Goal: Task Accomplishment & Management: Use online tool/utility

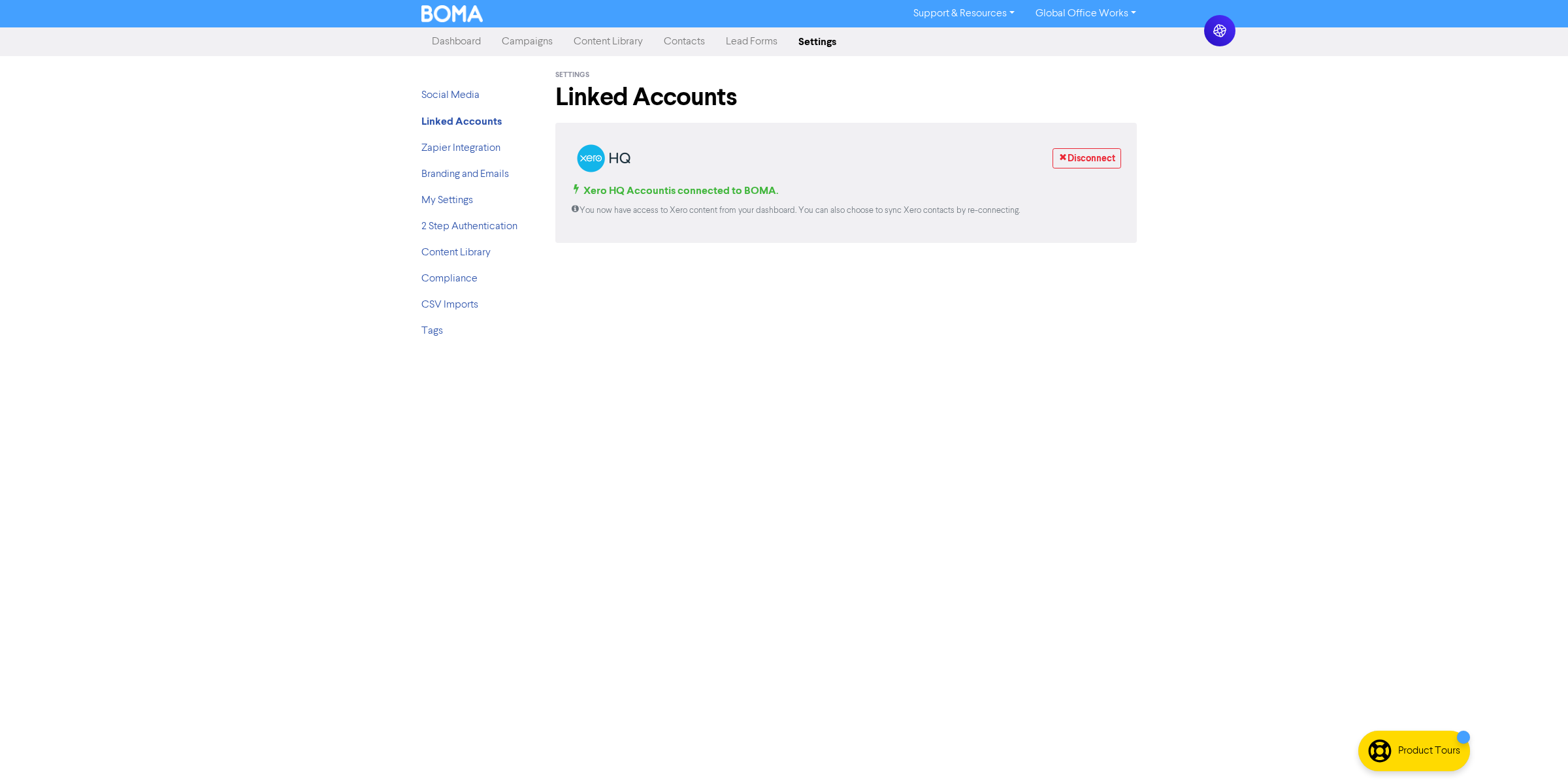
click at [464, 44] on link "Dashboard" at bounding box center [456, 41] width 70 height 26
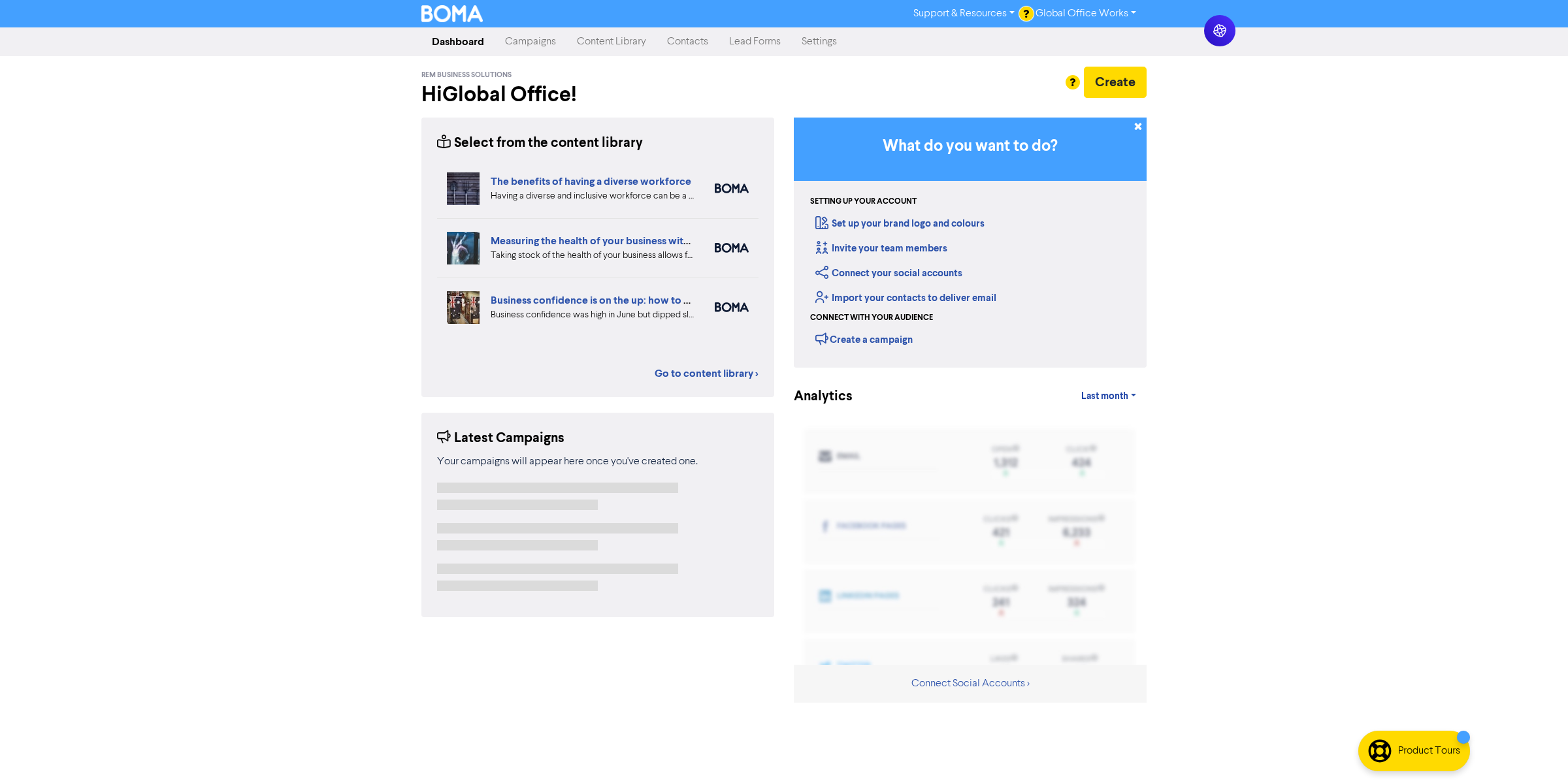
click at [531, 30] on link "Campaigns" at bounding box center [530, 41] width 72 height 26
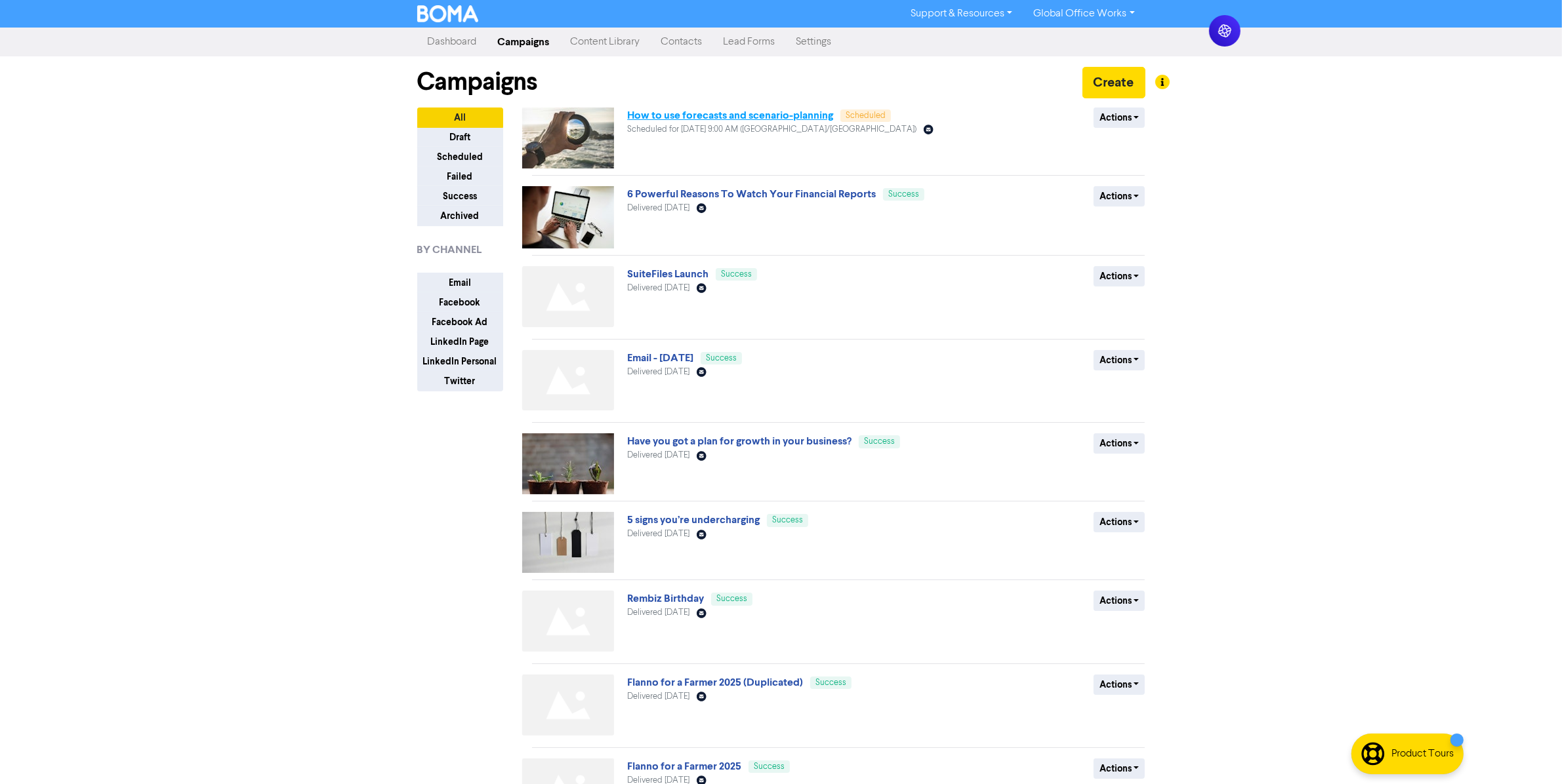
click at [720, 120] on link "How to use forecasts and scenario-planning" at bounding box center [729, 116] width 206 height 13
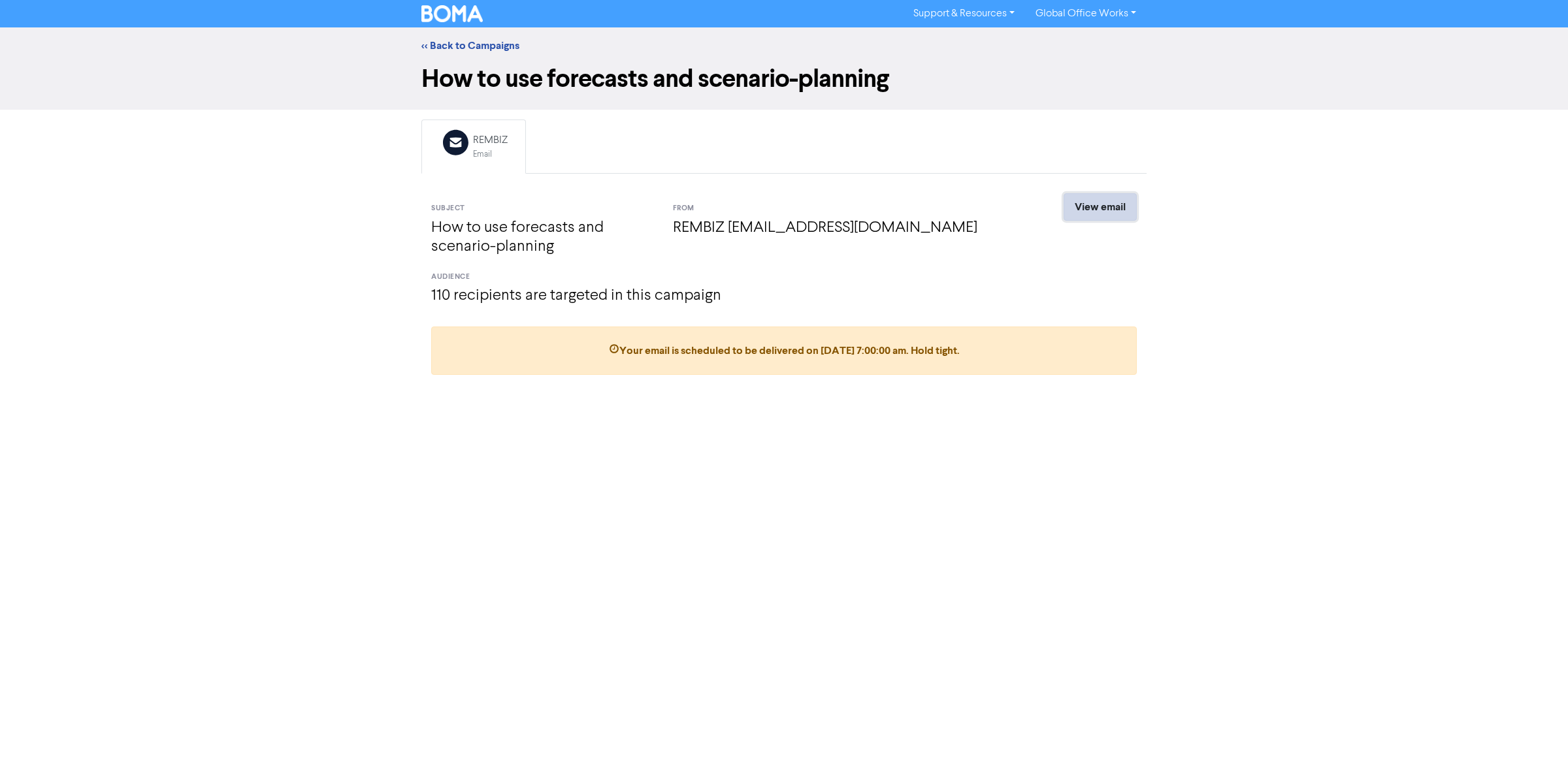
click at [1095, 216] on link "View email" at bounding box center [1100, 206] width 73 height 27
click at [430, 50] on link "<< Back to Campaigns" at bounding box center [470, 46] width 98 height 13
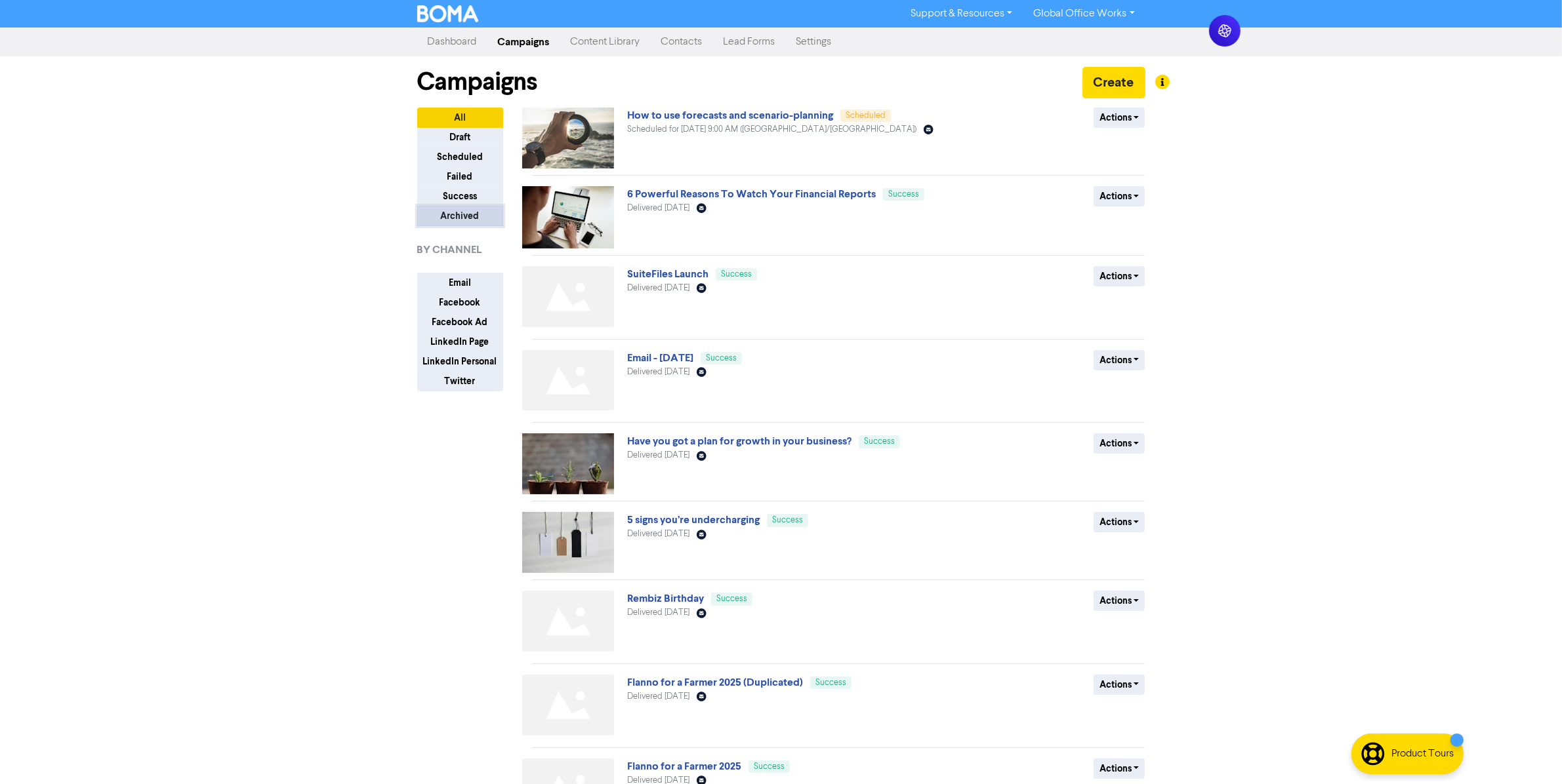
click at [460, 212] on button "Archived" at bounding box center [461, 215] width 86 height 20
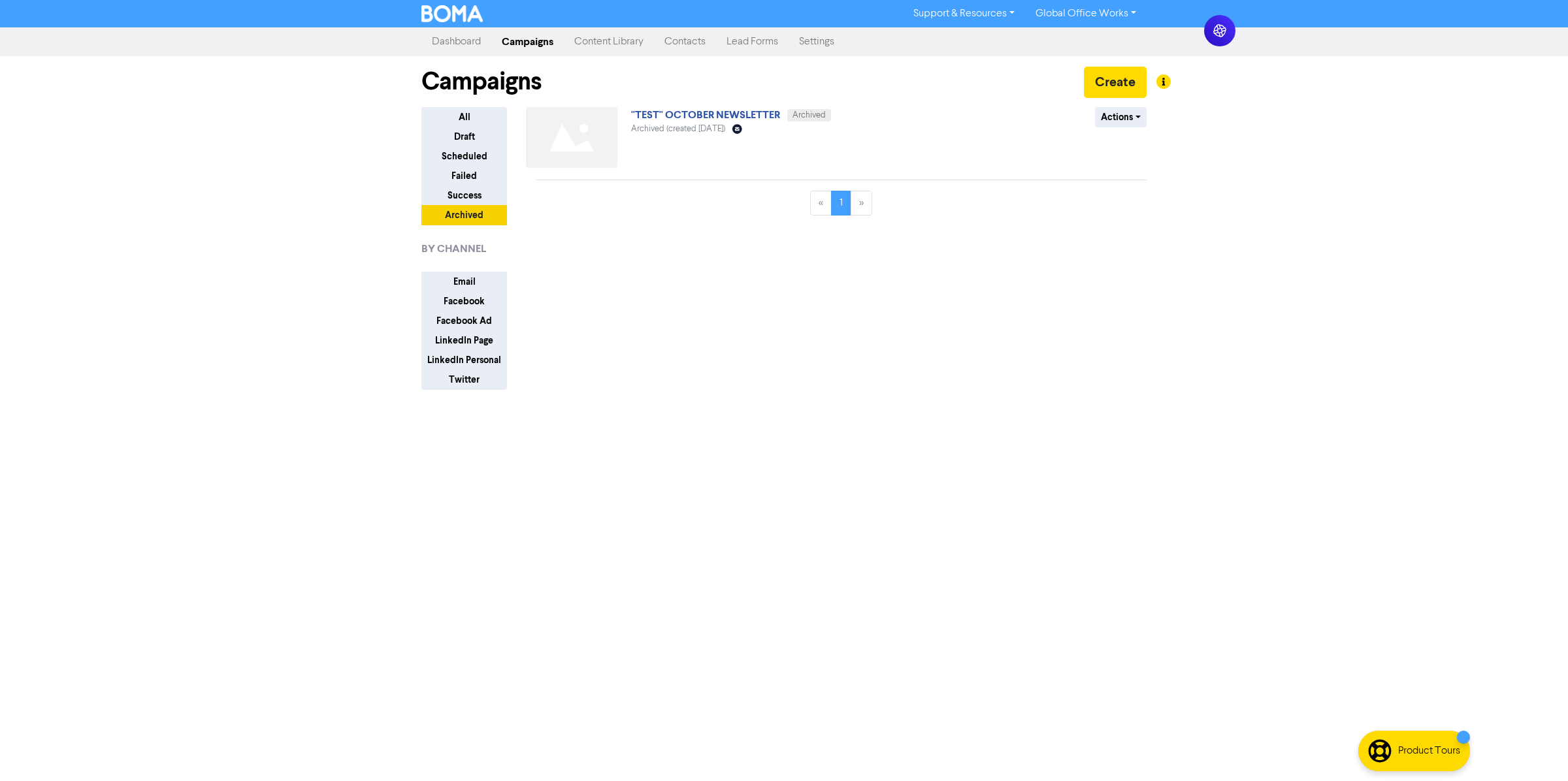
click at [663, 107] on div ""TEST" OCTOBER NEWSLETTER Archived Archived (created [DATE]) Email Created with…" at bounding box center [788, 140] width 315 height 66
click at [664, 112] on link ""TEST" OCTOBER NEWSLETTER" at bounding box center [705, 115] width 149 height 13
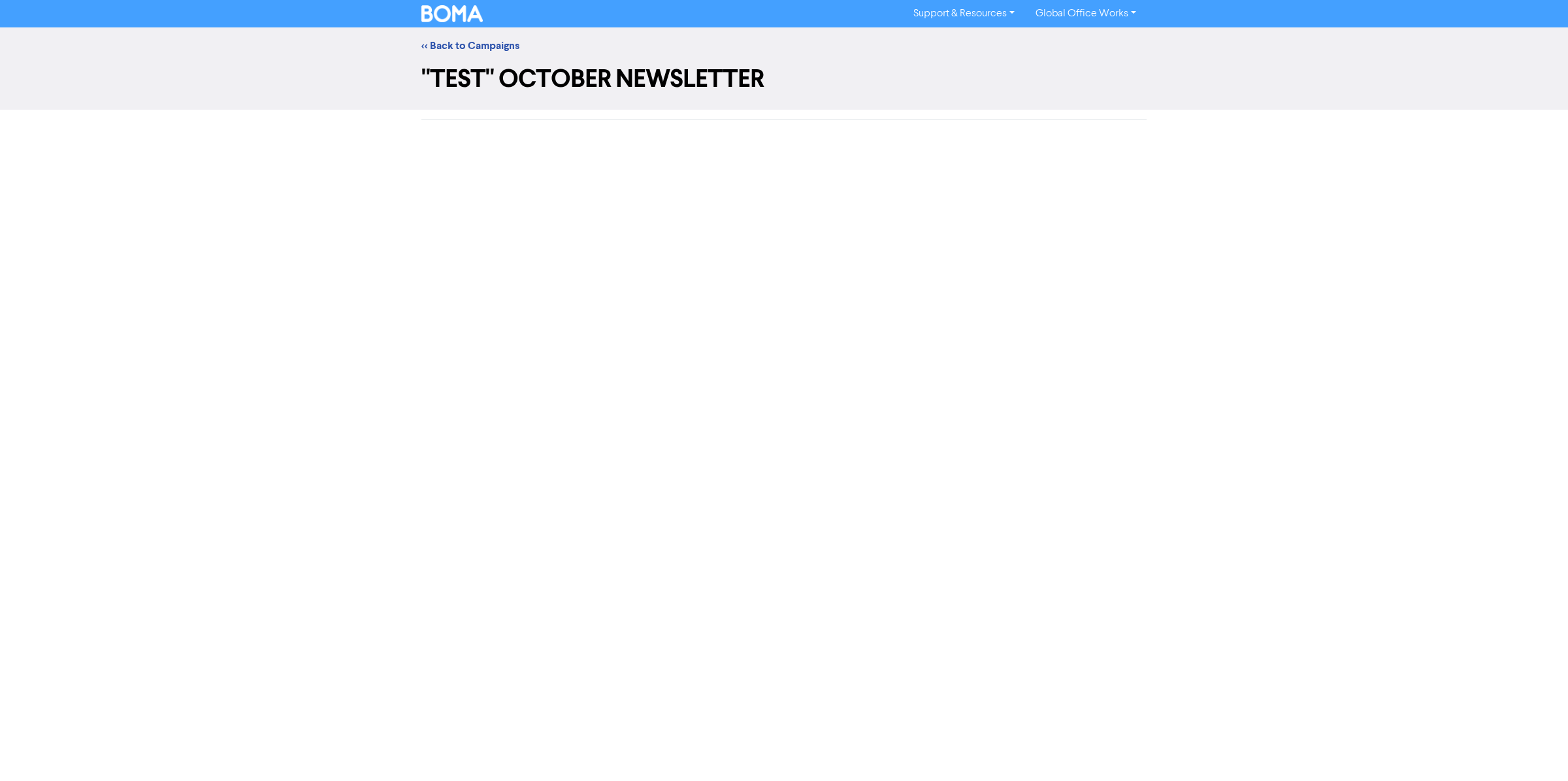
click at [534, 136] on div at bounding box center [783, 129] width 745 height 20
click at [458, 44] on link "<< Back to Campaigns" at bounding box center [470, 46] width 98 height 13
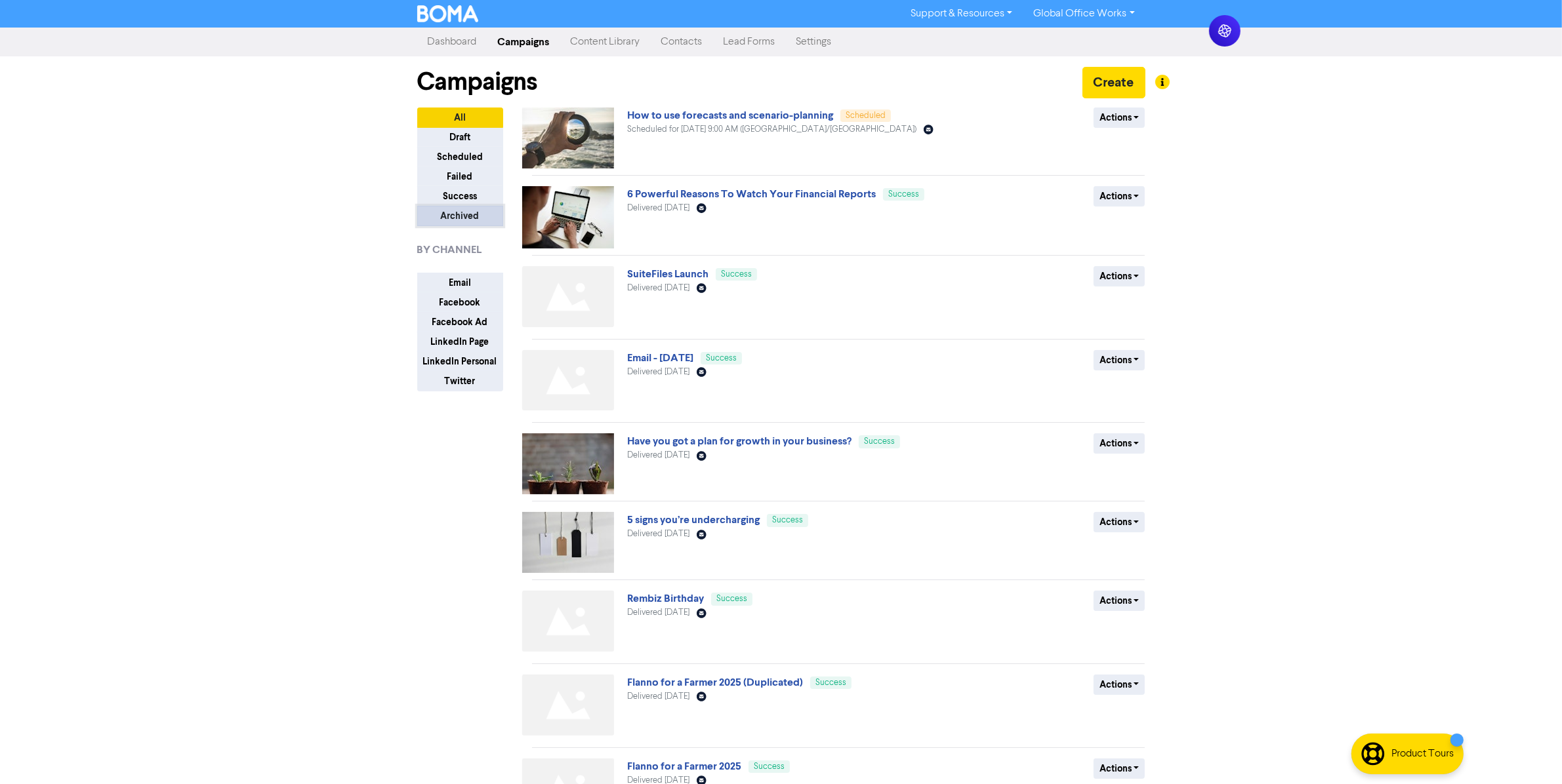
click at [482, 213] on button "Archived" at bounding box center [461, 215] width 86 height 20
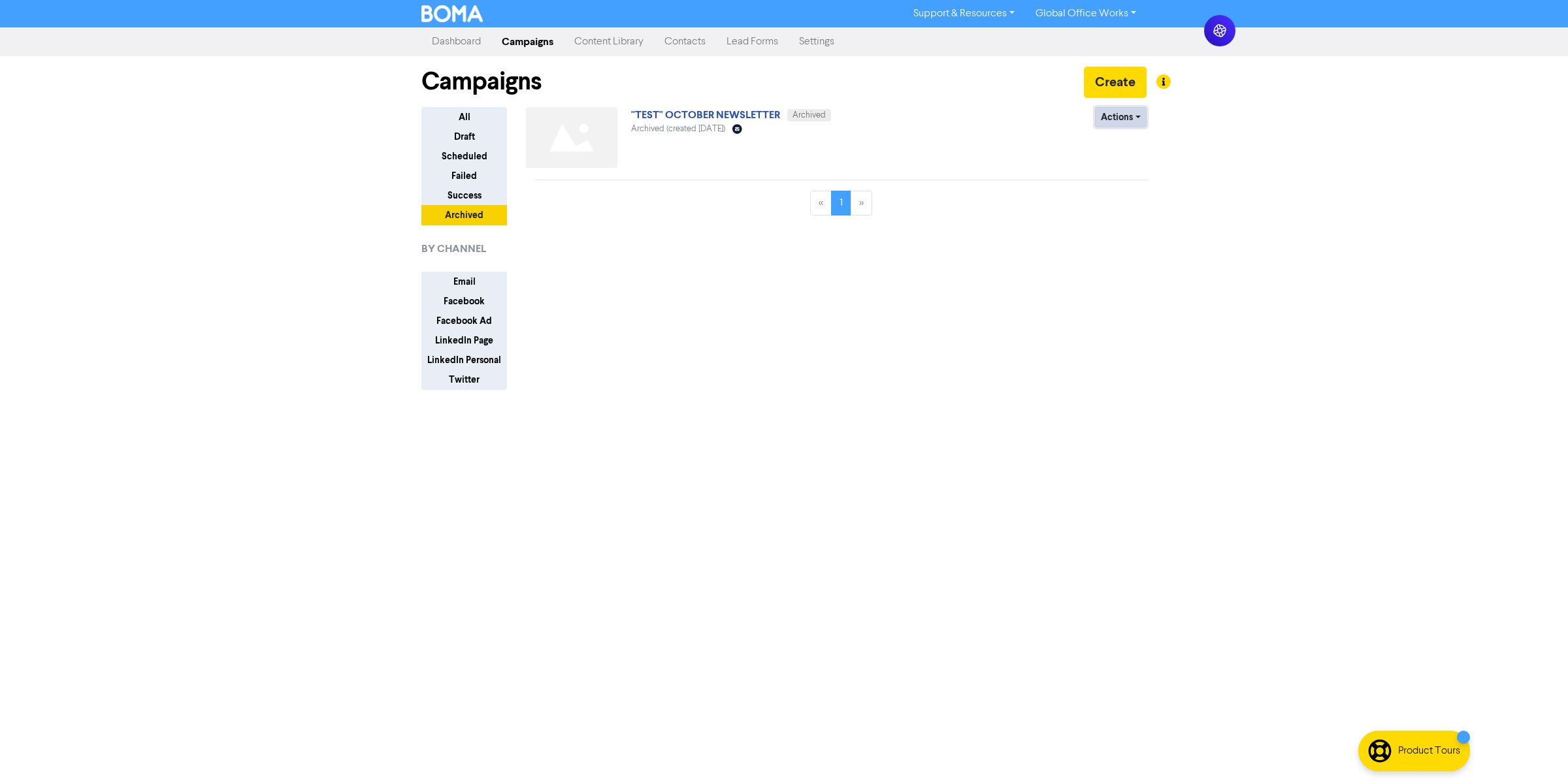
click at [1117, 123] on button "Actions" at bounding box center [1121, 117] width 52 height 20
click at [743, 115] on link ""TEST" OCTOBER NEWSLETTER" at bounding box center [705, 115] width 149 height 13
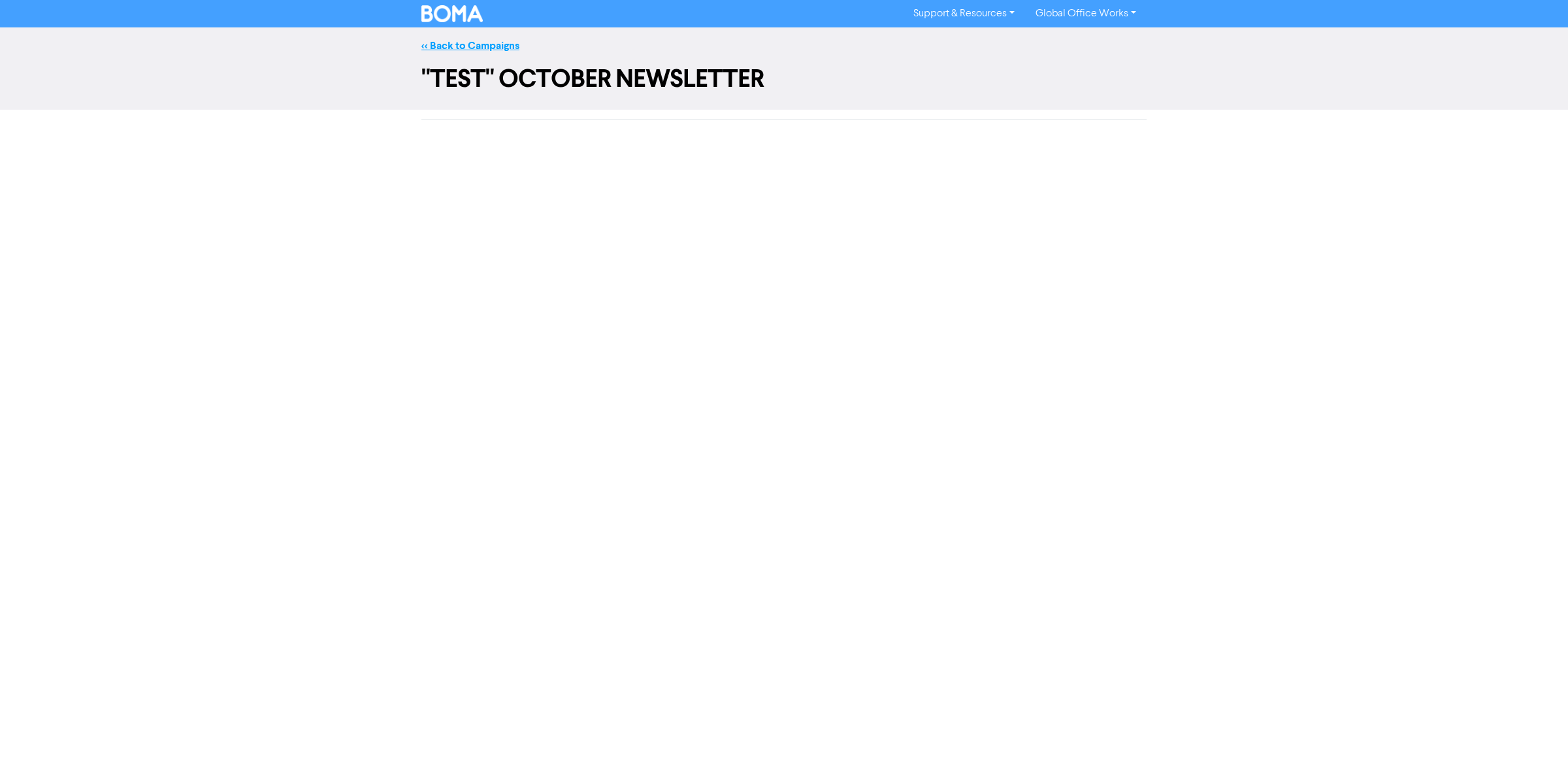
click at [500, 42] on link "<< Back to Campaigns" at bounding box center [470, 46] width 98 height 13
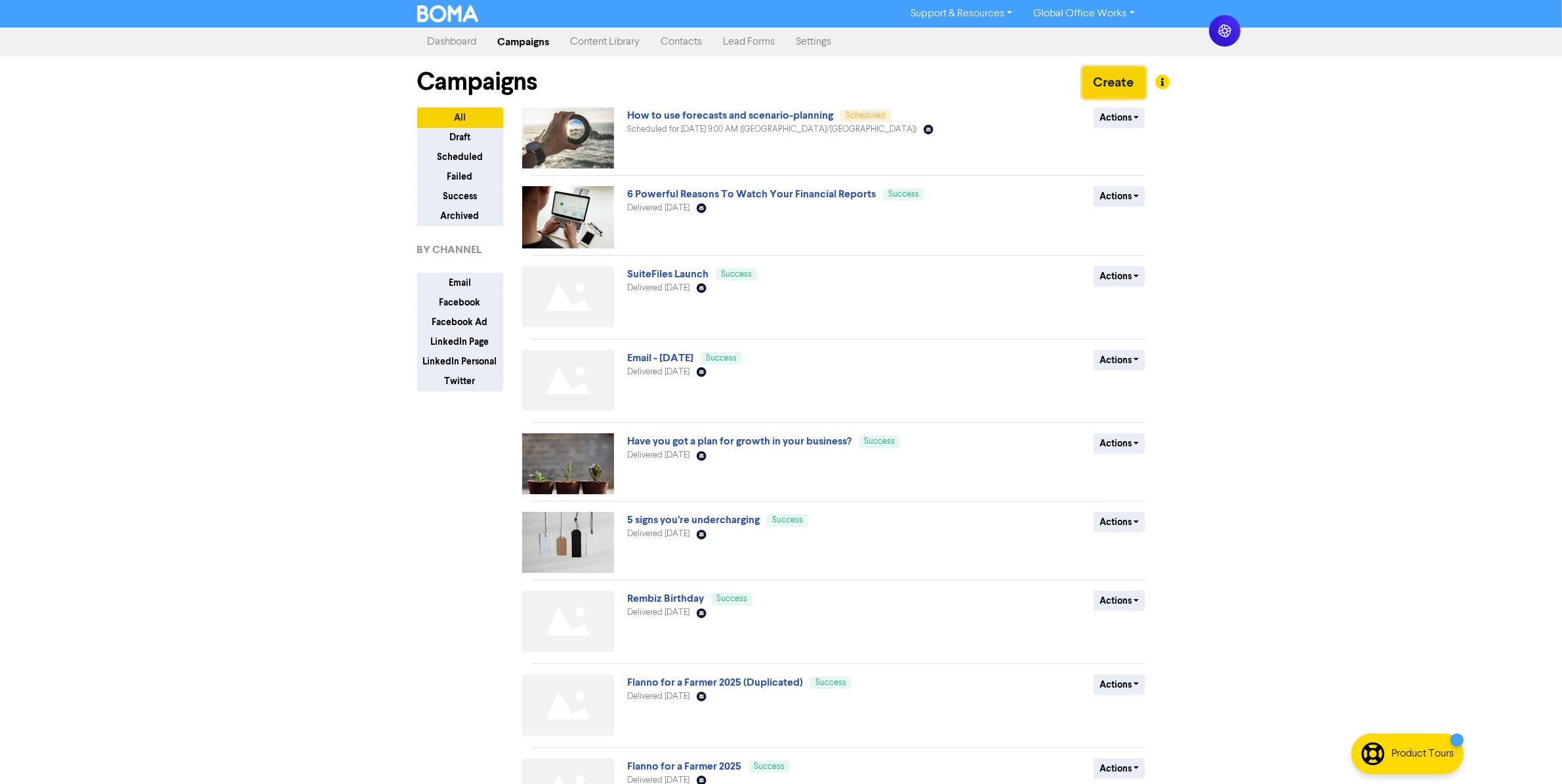
click at [1123, 82] on button "Create" at bounding box center [1113, 82] width 63 height 31
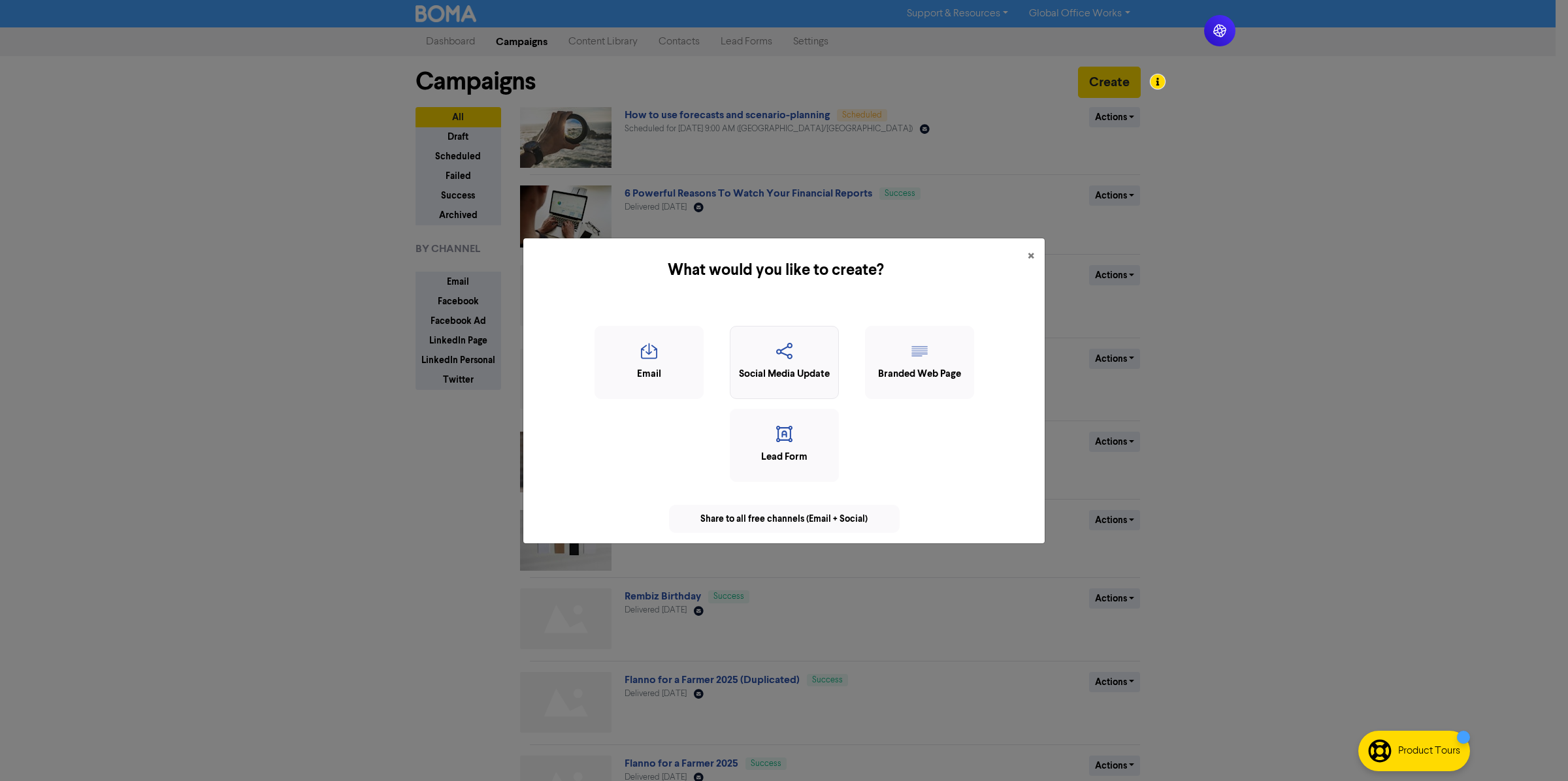
click at [820, 383] on div "Social Media Update" at bounding box center [784, 362] width 109 height 73
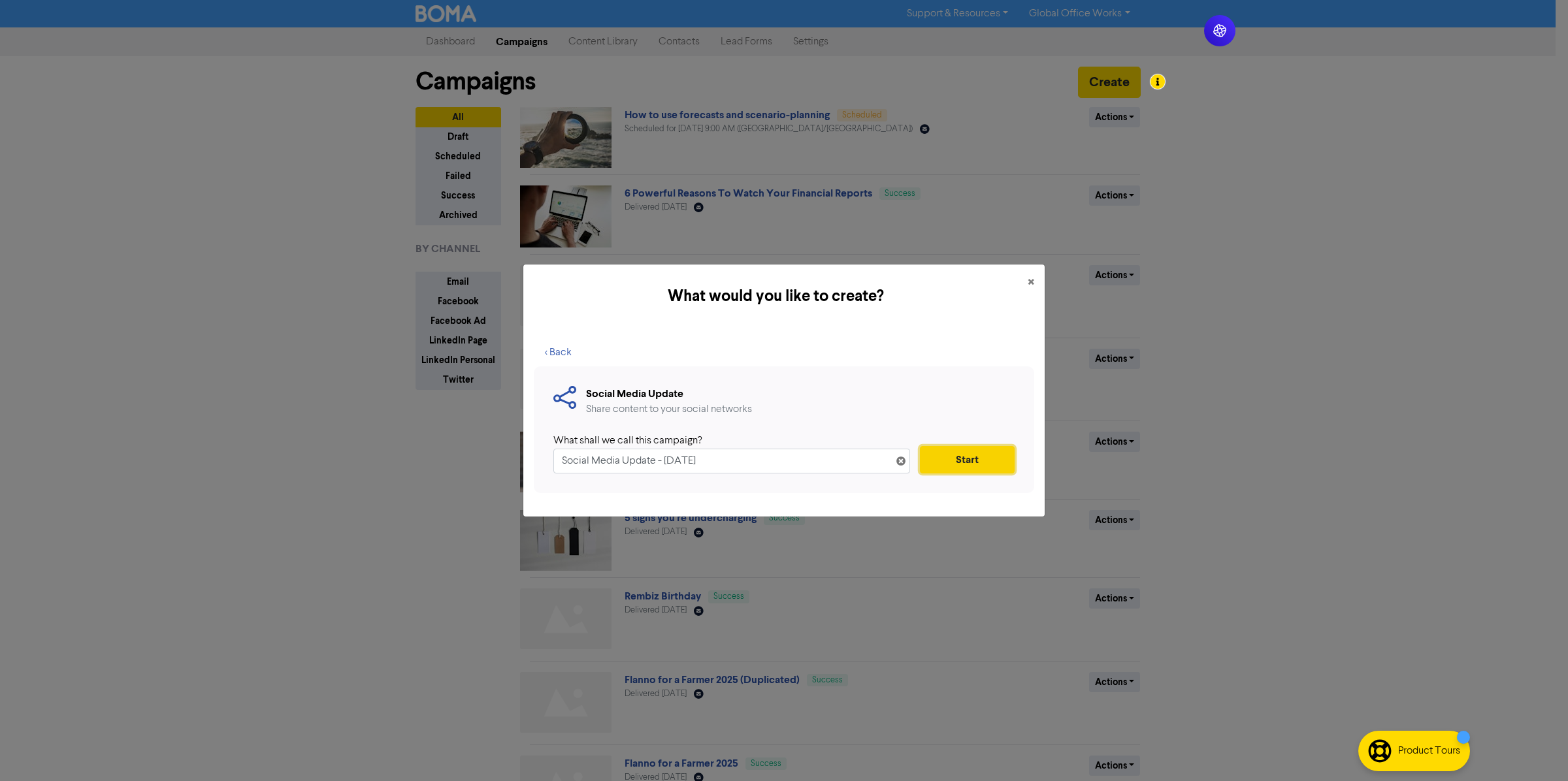
click at [932, 462] on button "Start" at bounding box center [967, 459] width 95 height 27
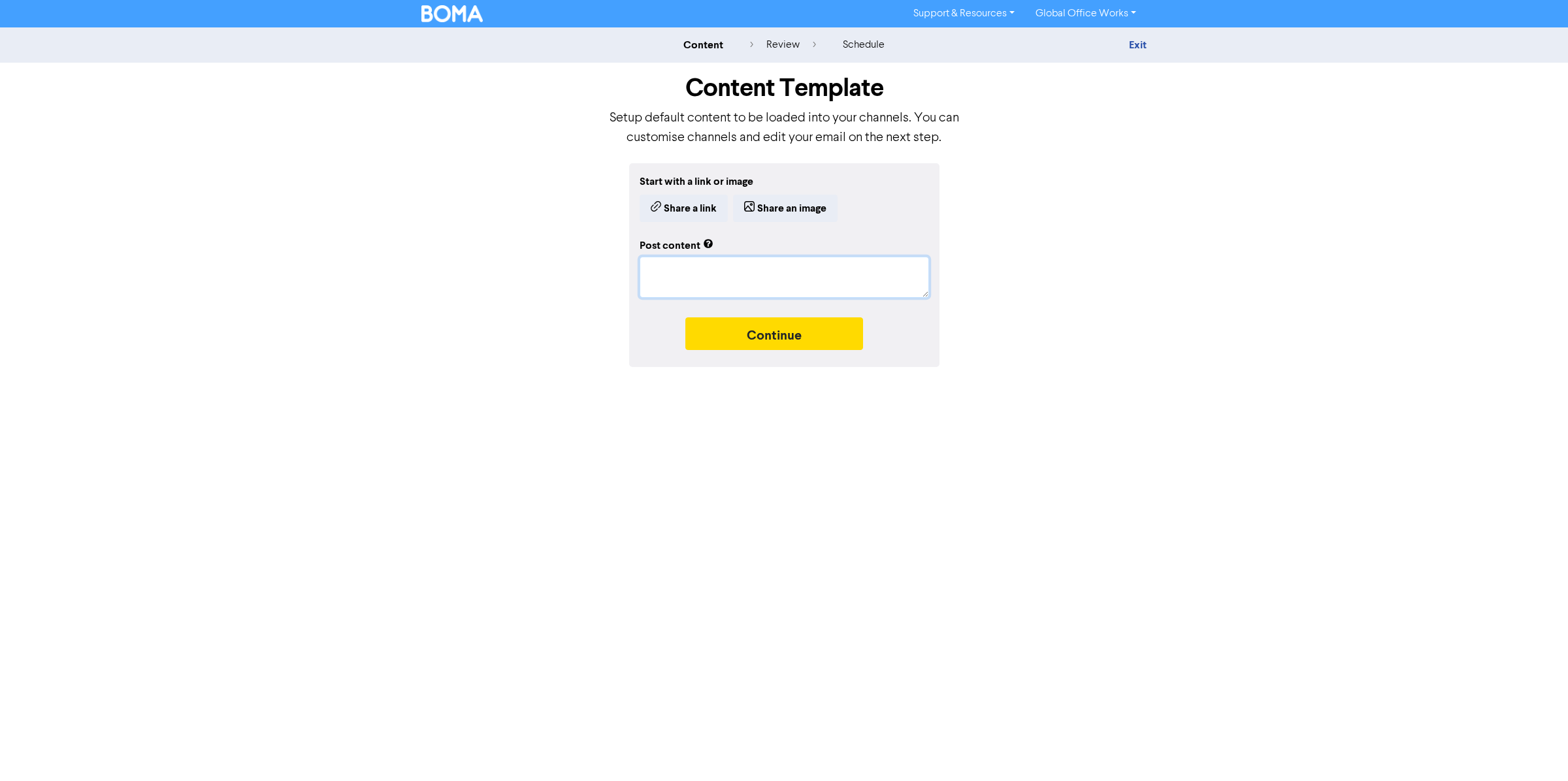
click at [758, 274] on textarea at bounding box center [784, 277] width 289 height 41
click at [1142, 44] on link "Exit" at bounding box center [1138, 45] width 18 height 13
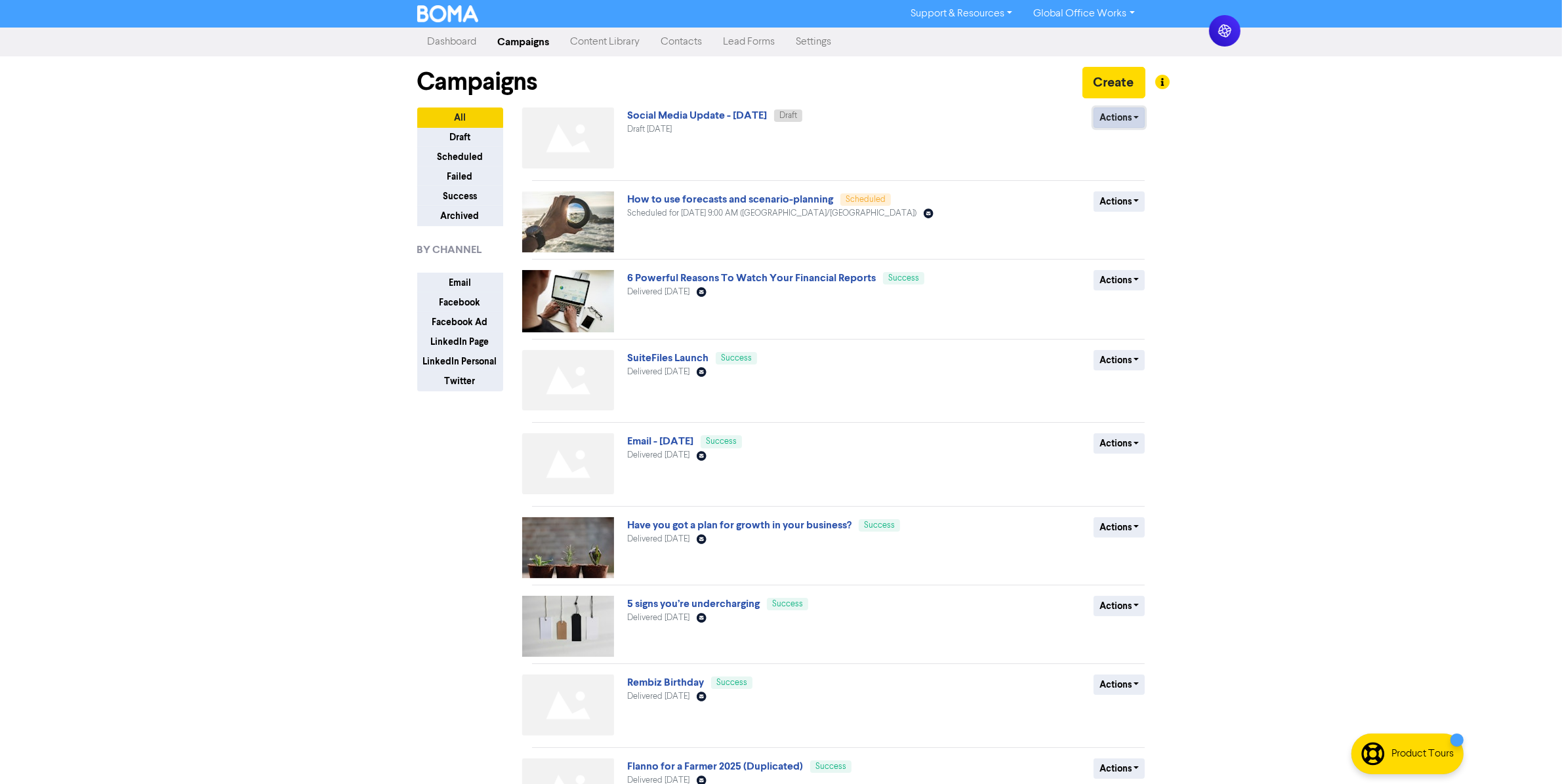
click at [1130, 120] on button "Actions" at bounding box center [1119, 117] width 52 height 20
click at [1127, 148] on button "Delete" at bounding box center [1146, 146] width 104 height 21
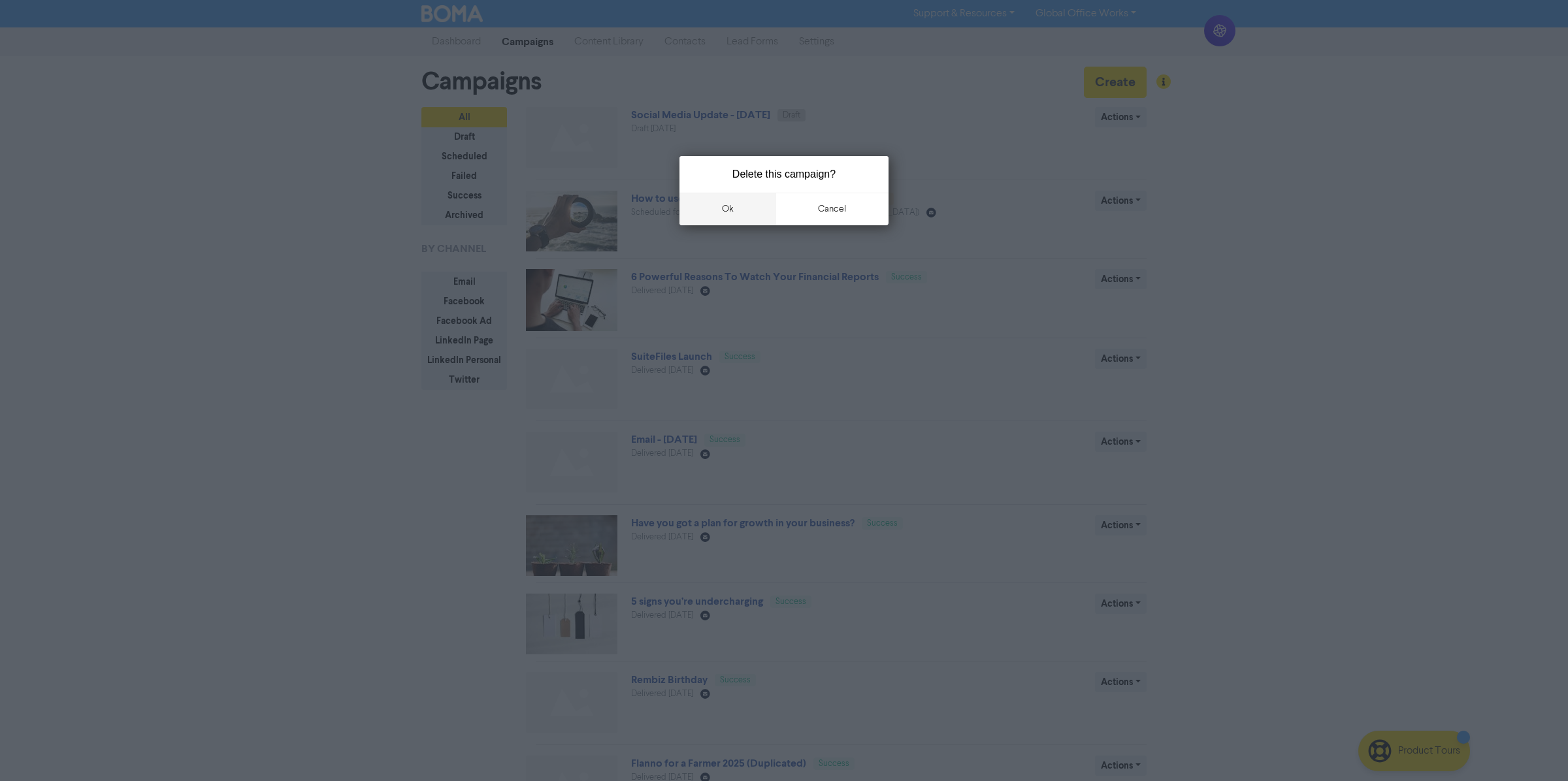
click at [741, 204] on button "ok" at bounding box center [728, 209] width 97 height 33
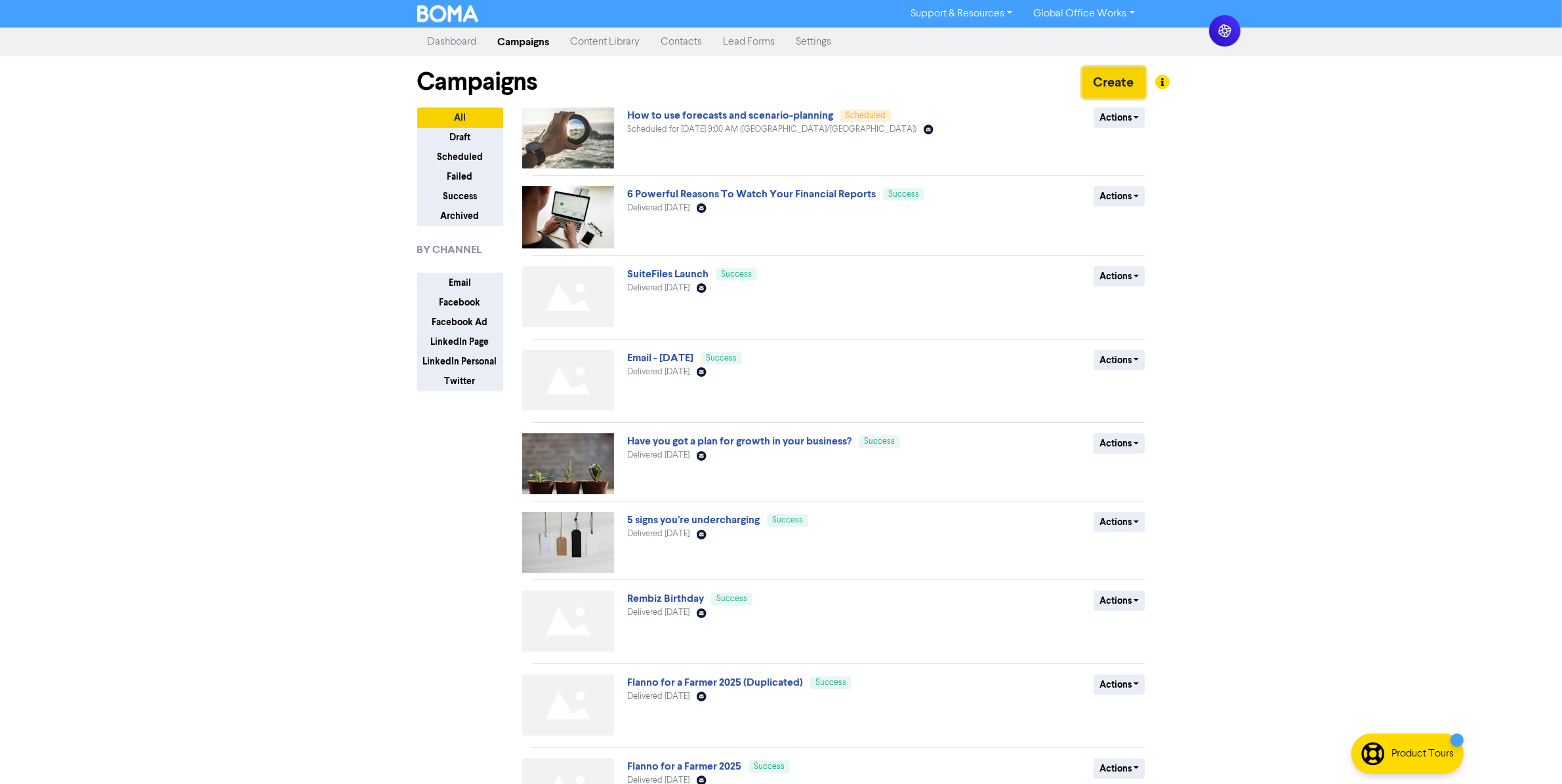
click at [1093, 85] on button "Create" at bounding box center [1113, 82] width 63 height 31
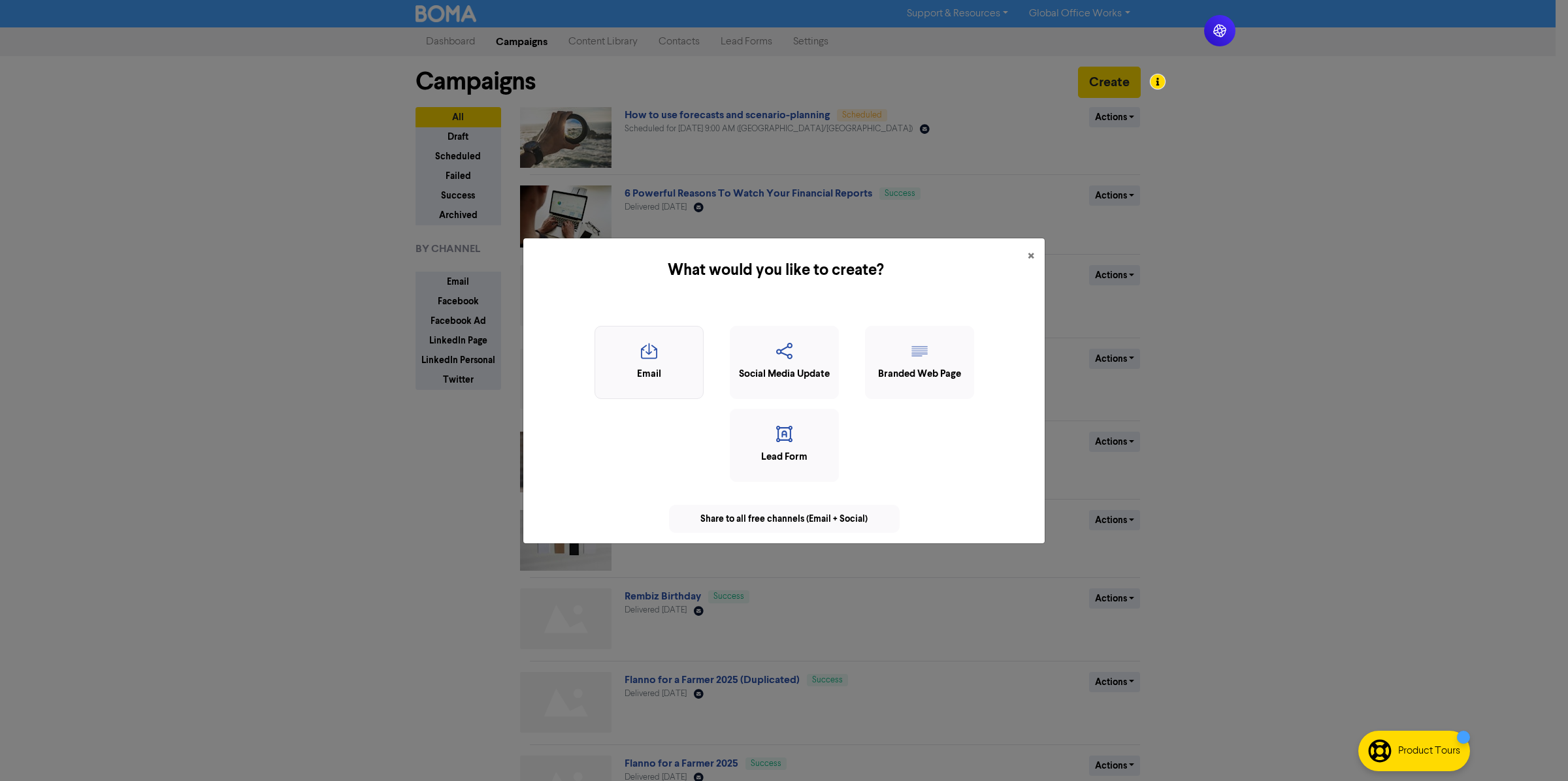
click at [643, 354] on icon "button" at bounding box center [649, 356] width 95 height 25
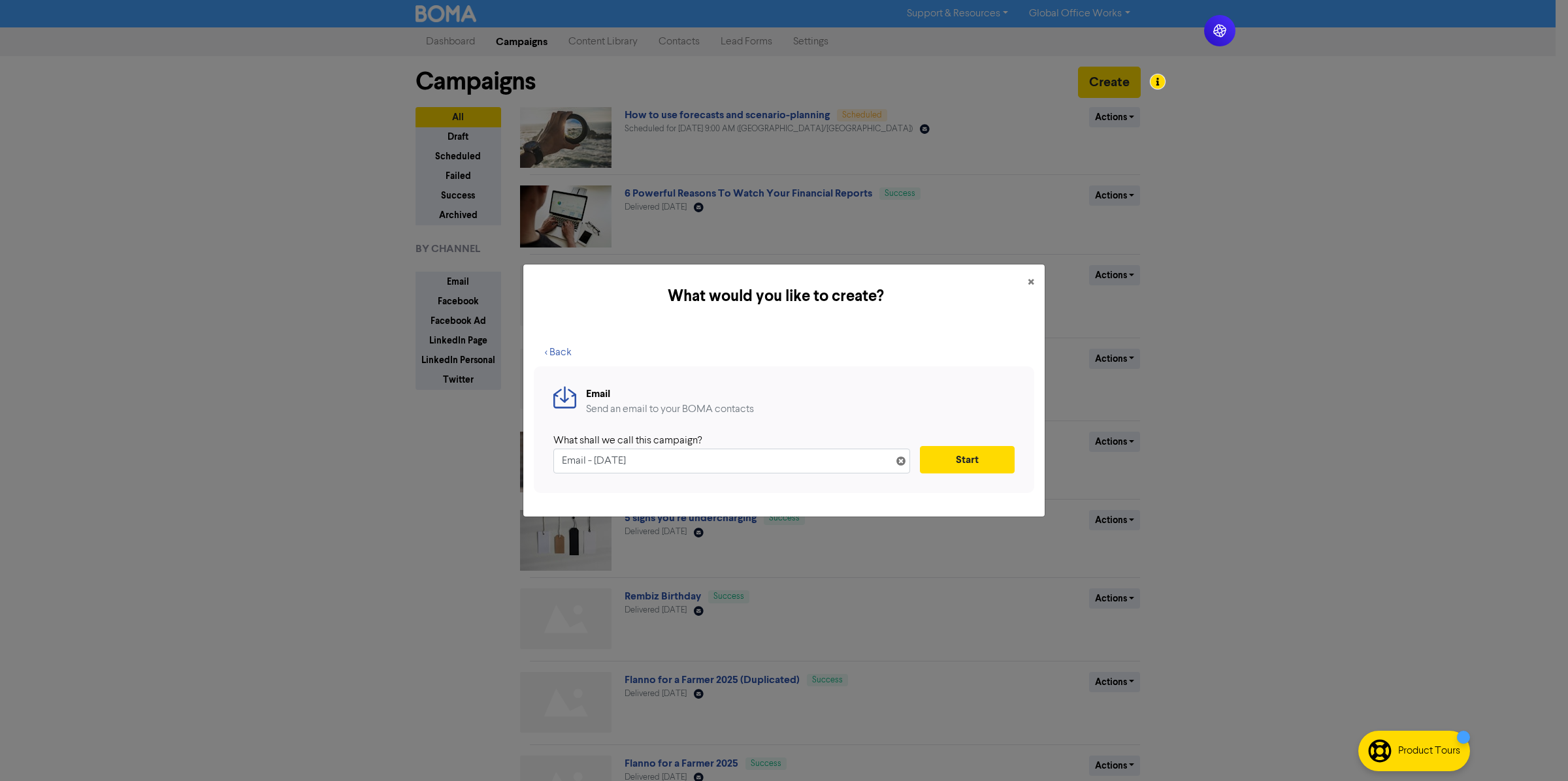
drag, startPoint x: 595, startPoint y: 462, endPoint x: 615, endPoint y: 462, distance: 20.0
click at [615, 462] on input "Email - [DATE]" at bounding box center [731, 462] width 356 height 25
type input "[DATE] NEWS"
click at [957, 456] on button "Start" at bounding box center [967, 459] width 95 height 27
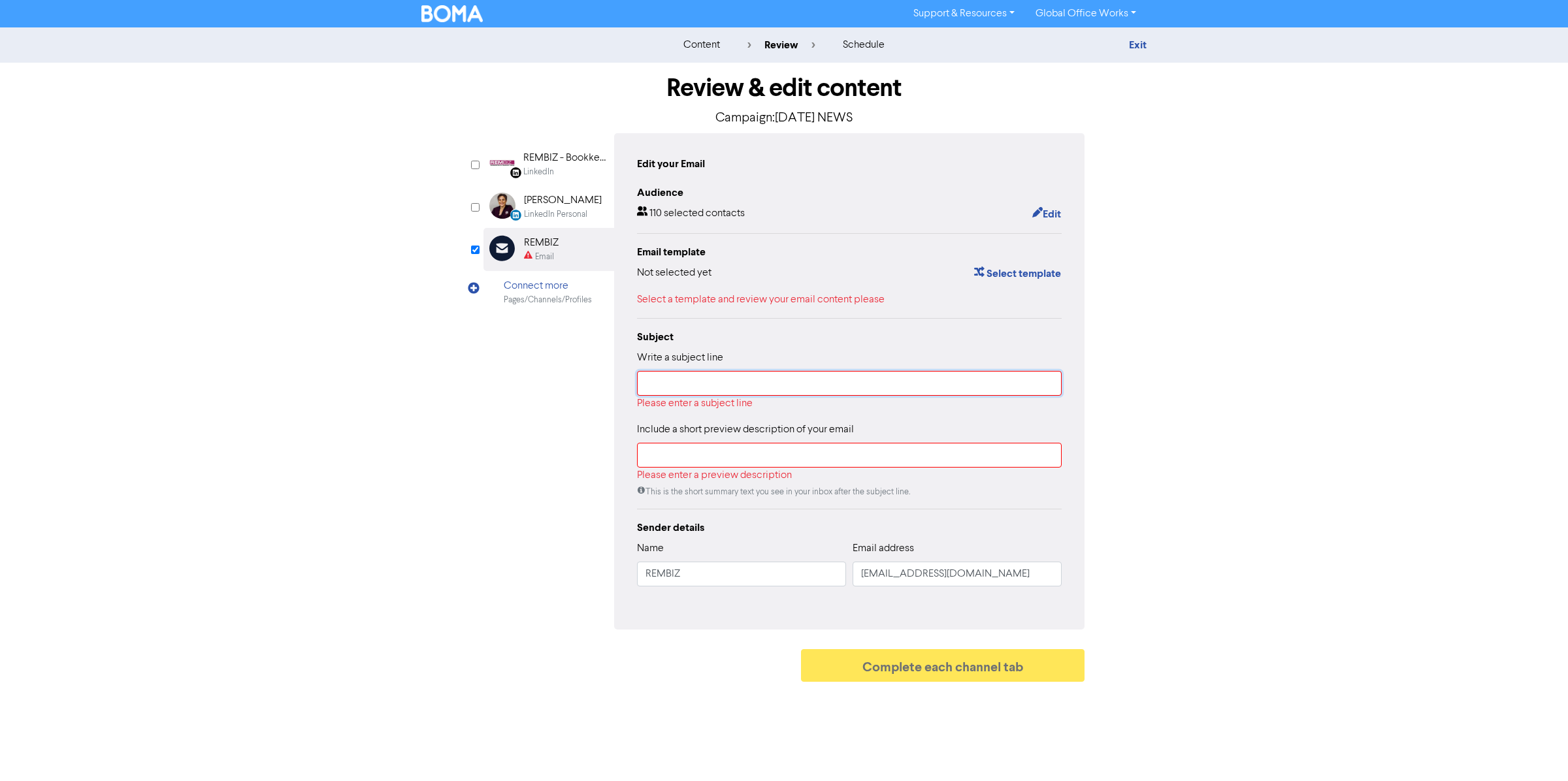
click at [696, 387] on input "text" at bounding box center [849, 384] width 425 height 25
click at [552, 171] on div "LinkedIn" at bounding box center [538, 172] width 31 height 13
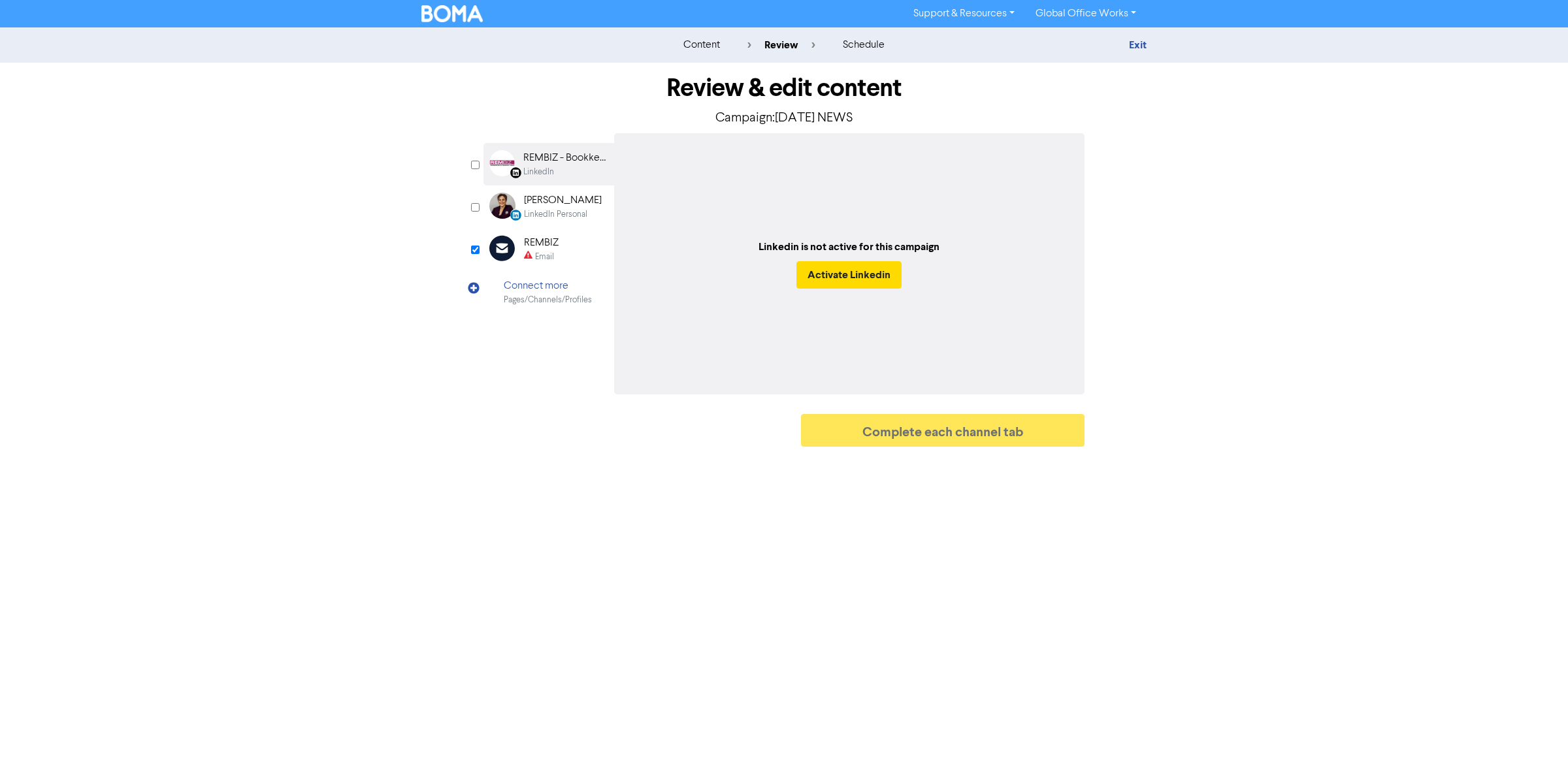
click at [476, 157] on div "Review & edit content Campaign: [DATE] NEWS LinkedIn Page Created with Sketch. …" at bounding box center [783, 258] width 621 height 390
click at [476, 164] on input "checkbox" at bounding box center [475, 164] width 8 height 8
click at [436, 200] on div "Review & edit content Campaign: [DATE] NEWS LinkedIn Page Created with Sketch. …" at bounding box center [783, 258] width 745 height 390
checkbox input "true"
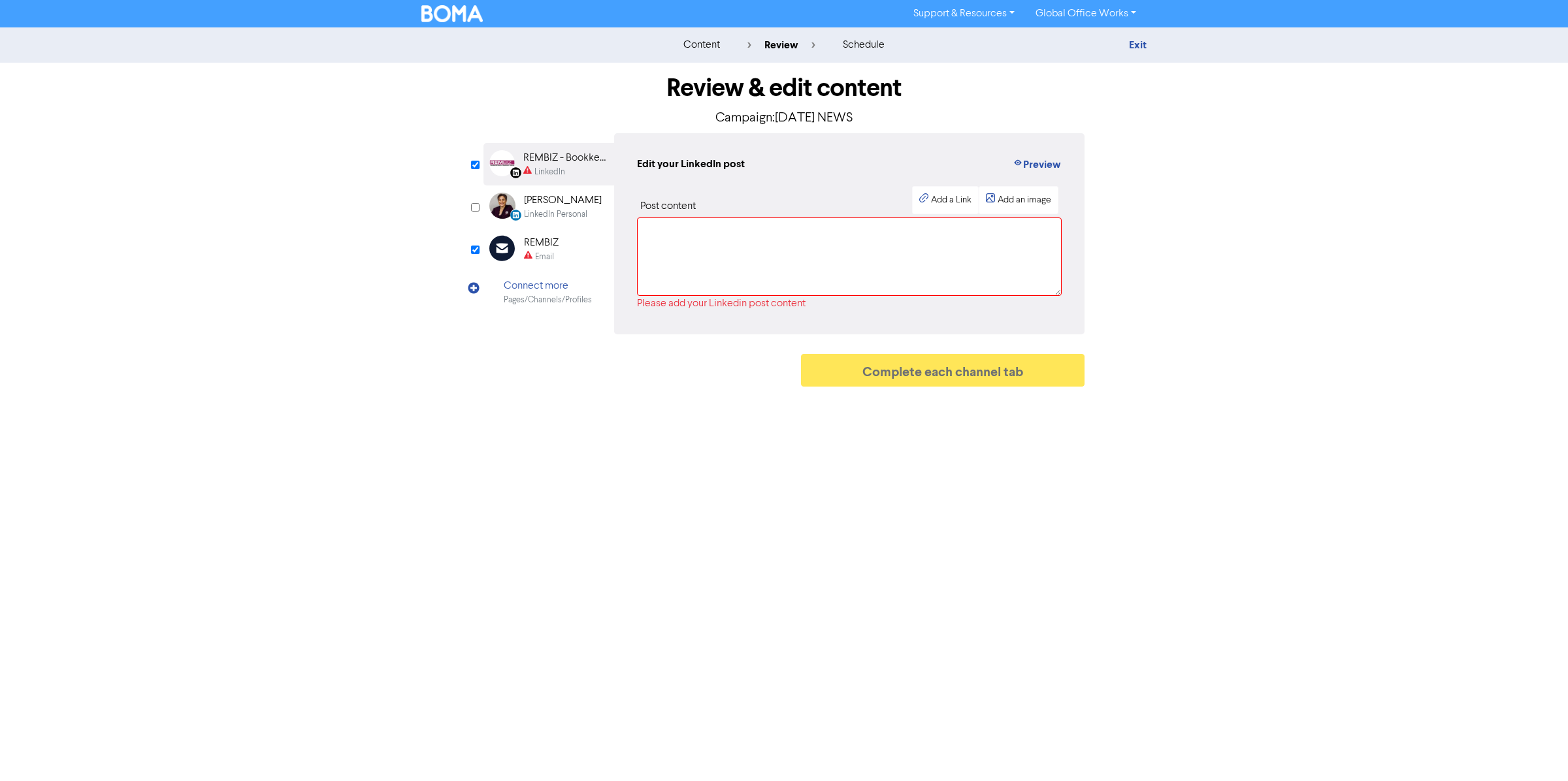
click at [562, 243] on div "Email Created with Sketch. REMBIZ Email" at bounding box center [549, 248] width 131 height 42
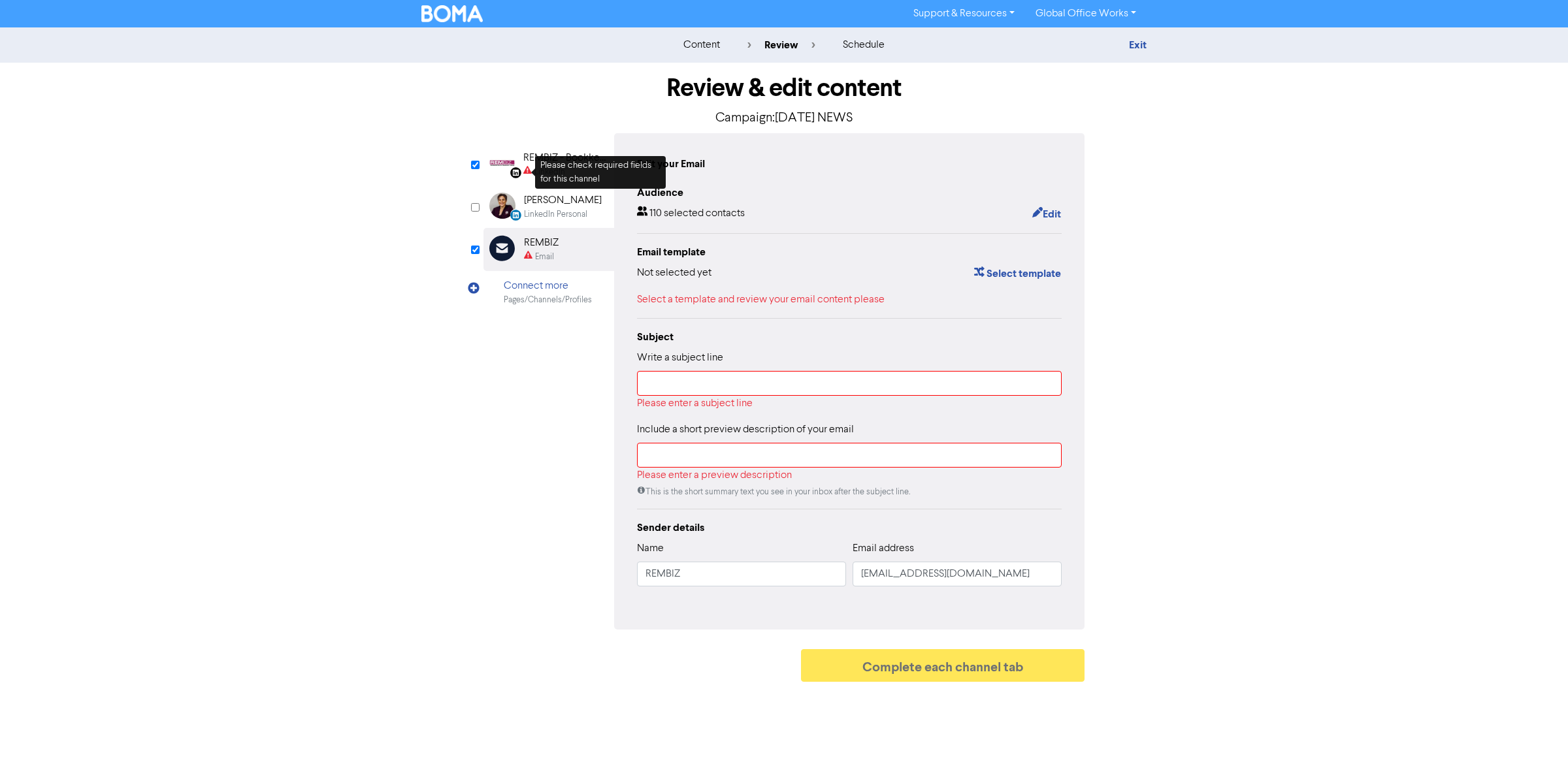
click at [581, 160] on div "Please check required fields for this channel" at bounding box center [600, 172] width 131 height 33
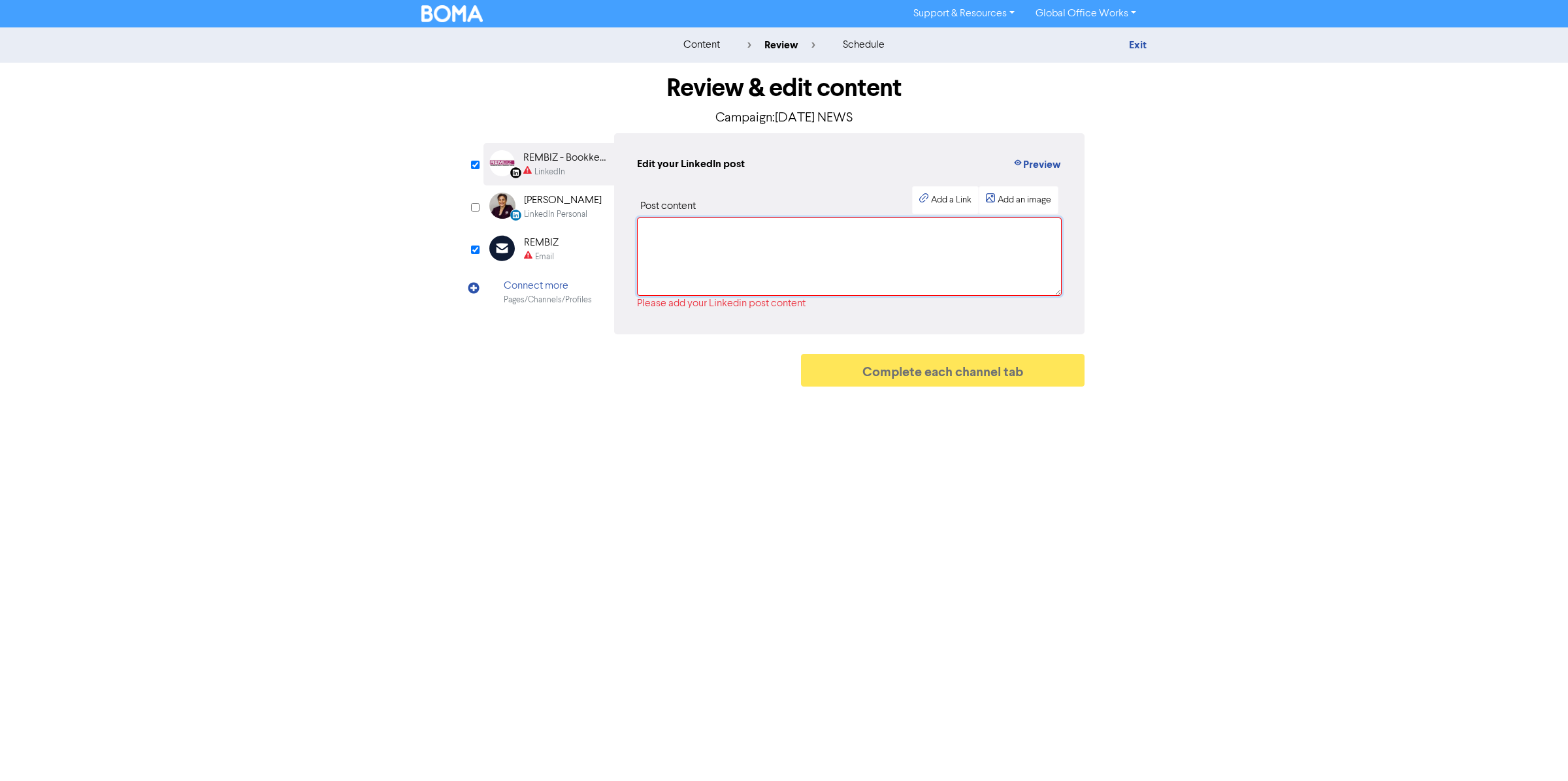
click at [976, 226] on textarea at bounding box center [849, 257] width 425 height 78
click at [555, 251] on div "Email" at bounding box center [541, 257] width 35 height 13
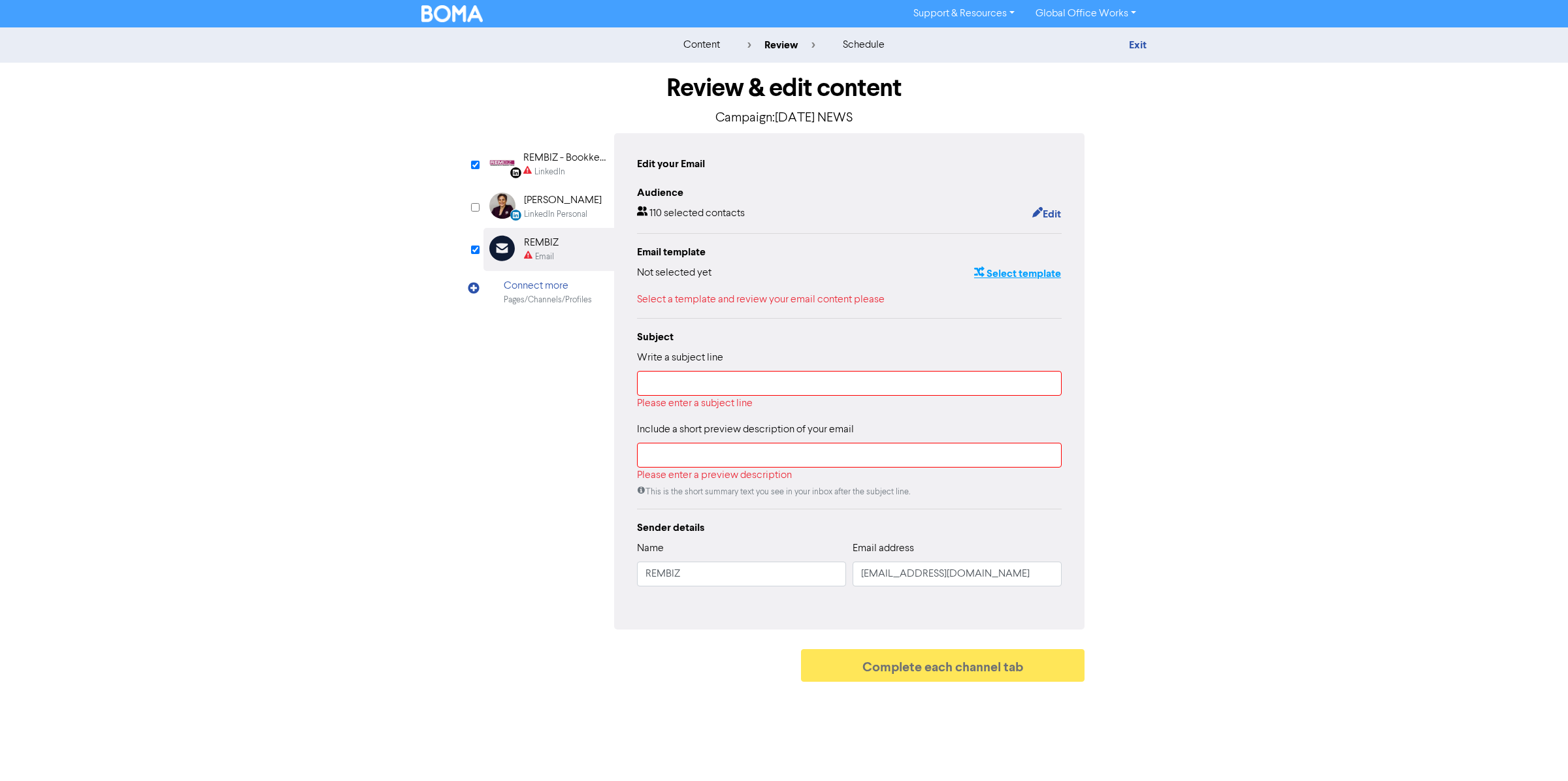
click at [1030, 269] on button "Select template" at bounding box center [1017, 274] width 88 height 17
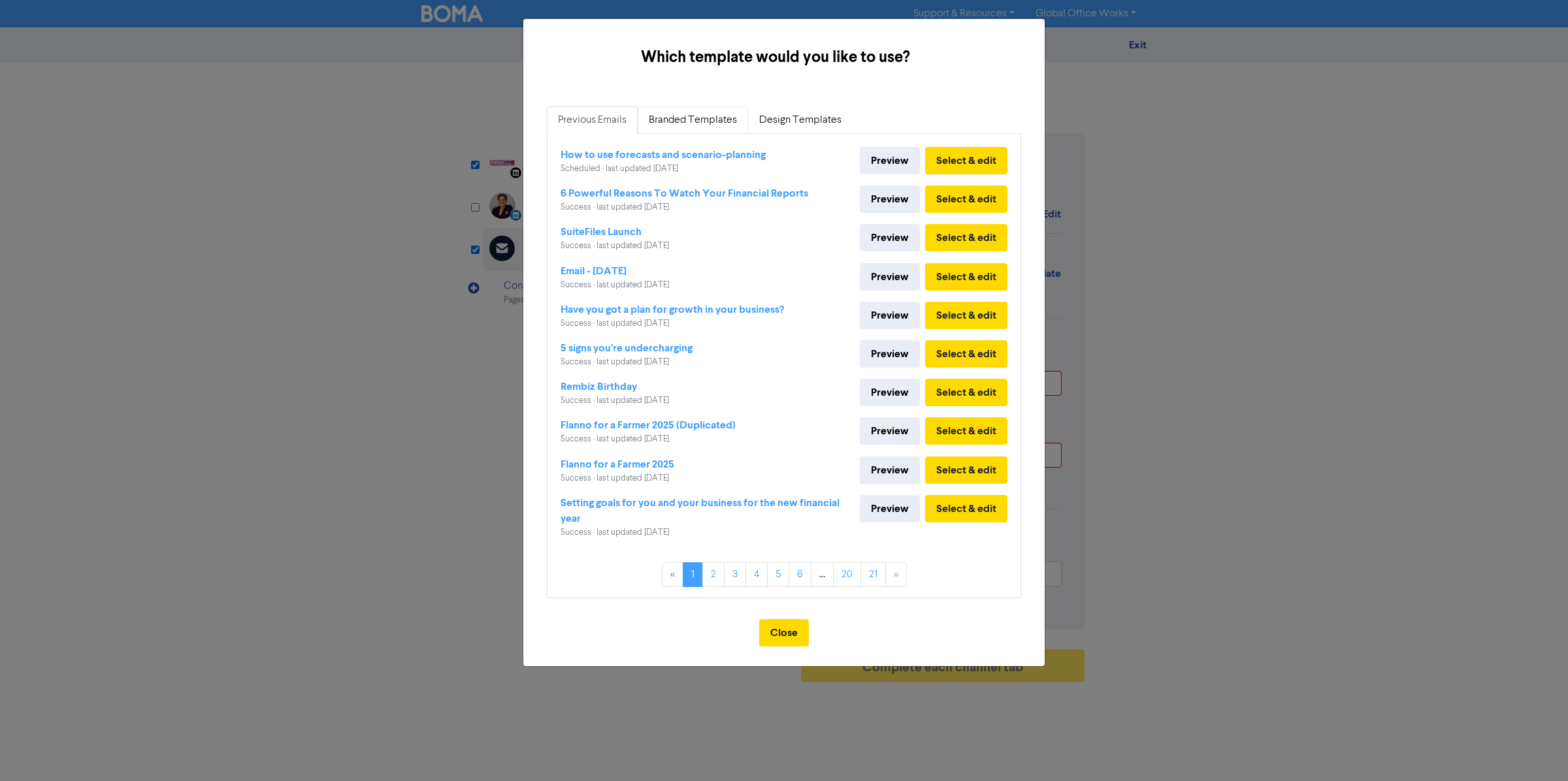
click at [712, 126] on link "Branded Templates" at bounding box center [692, 120] width 110 height 27
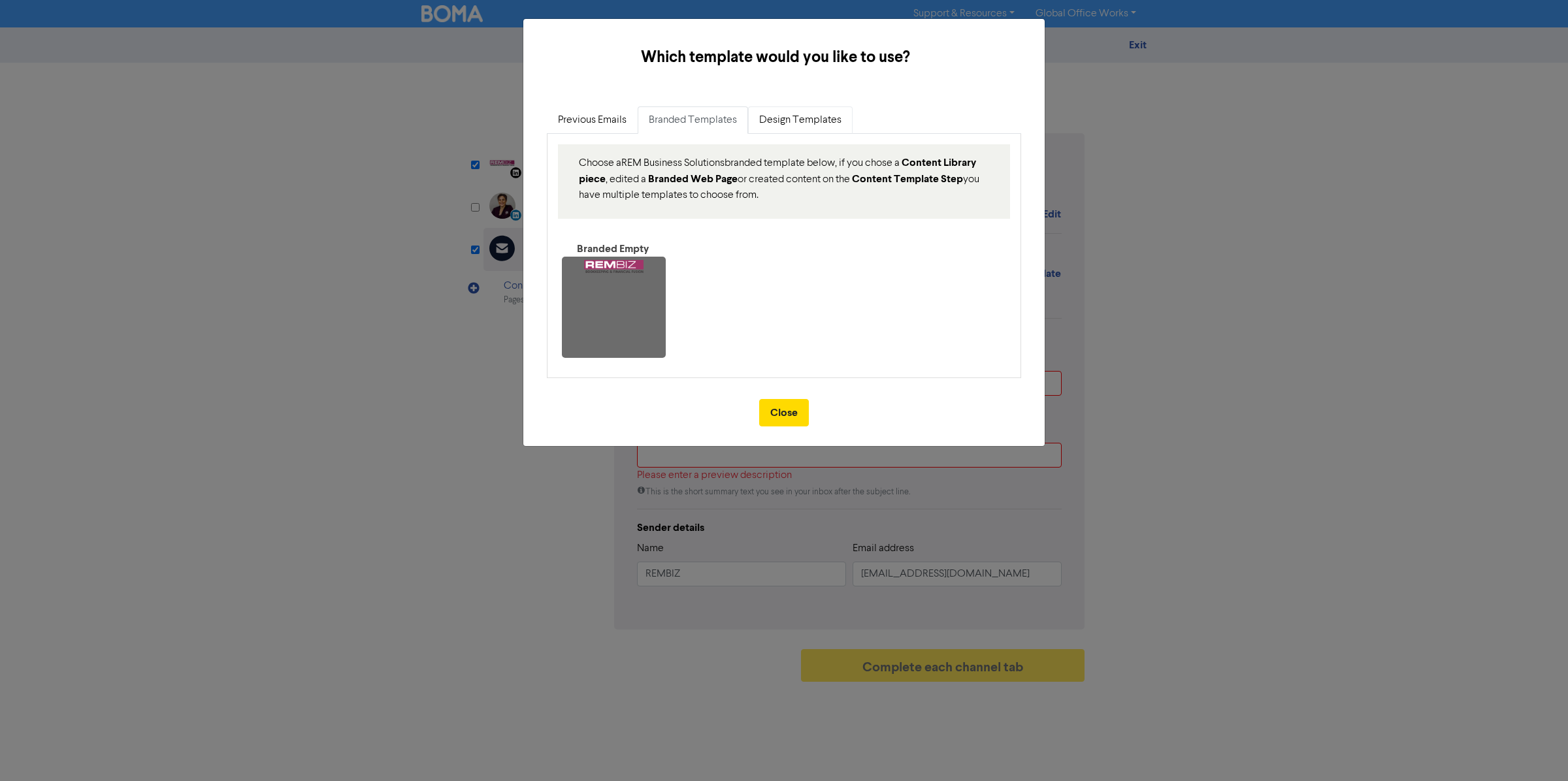
click at [796, 132] on link "Design Templates" at bounding box center [800, 120] width 104 height 27
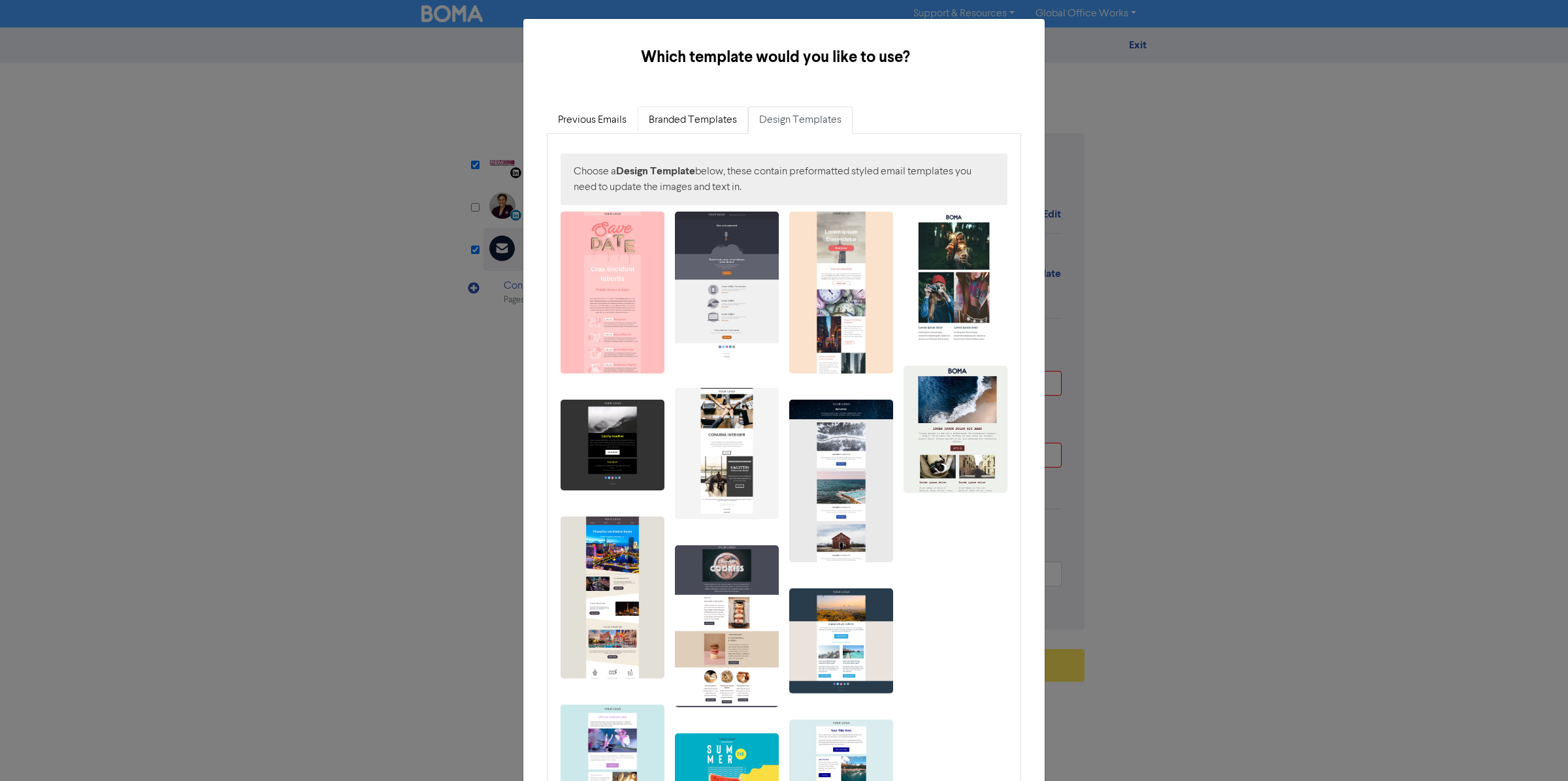
click at [707, 128] on link "Branded Templates" at bounding box center [692, 120] width 110 height 27
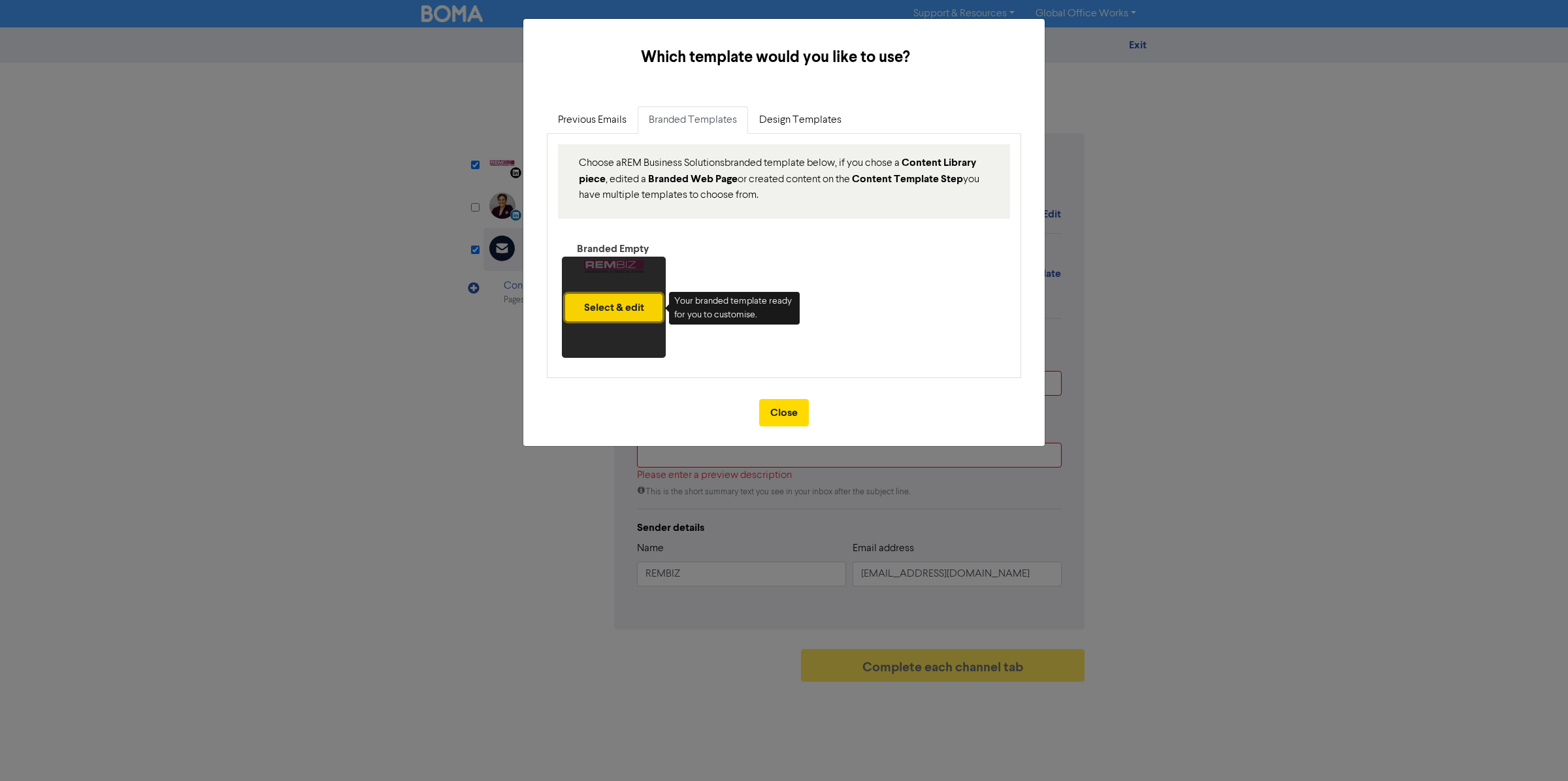
click at [641, 311] on button "Select & edit" at bounding box center [614, 307] width 98 height 27
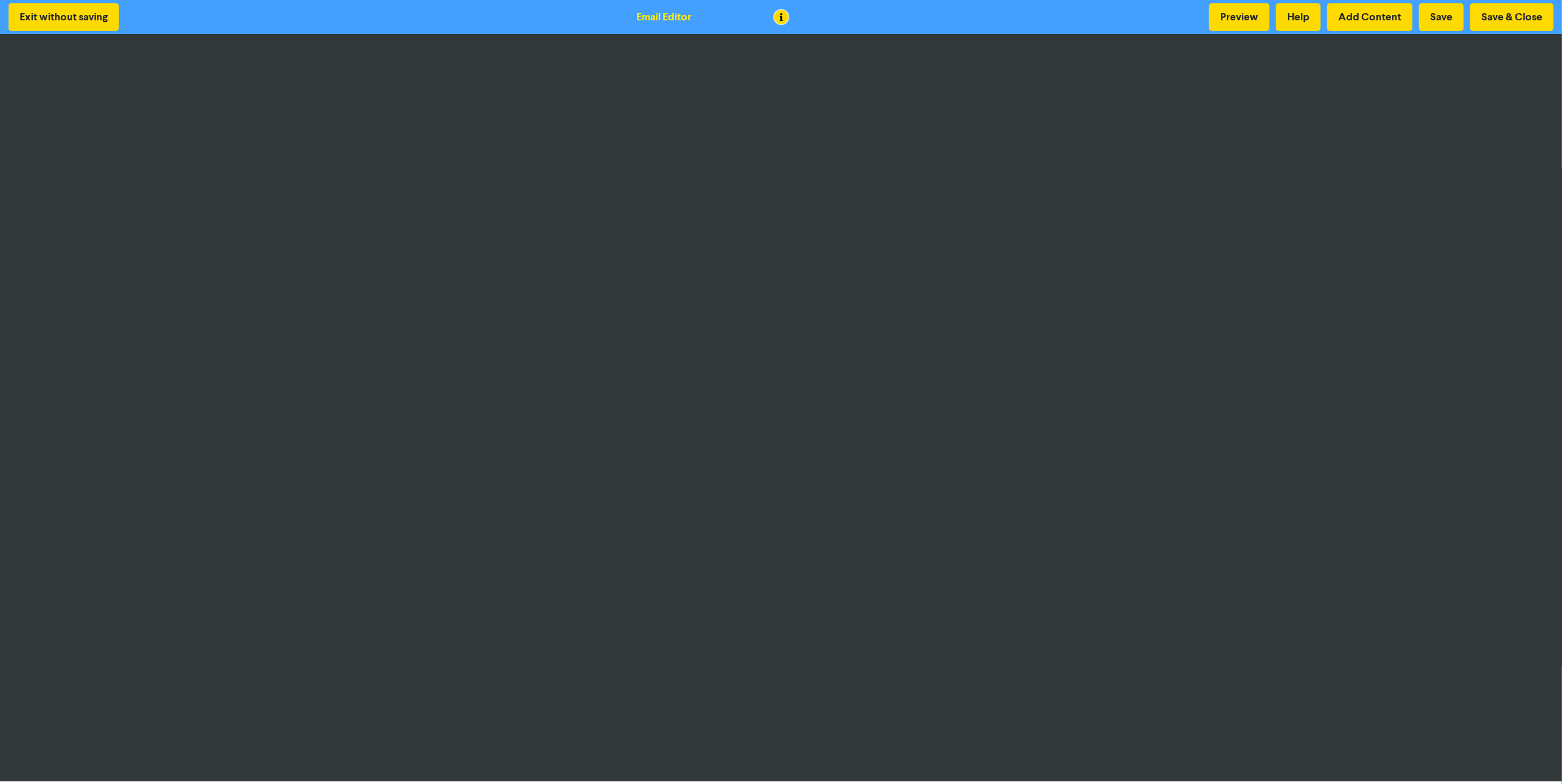
scroll to position [1, 0]
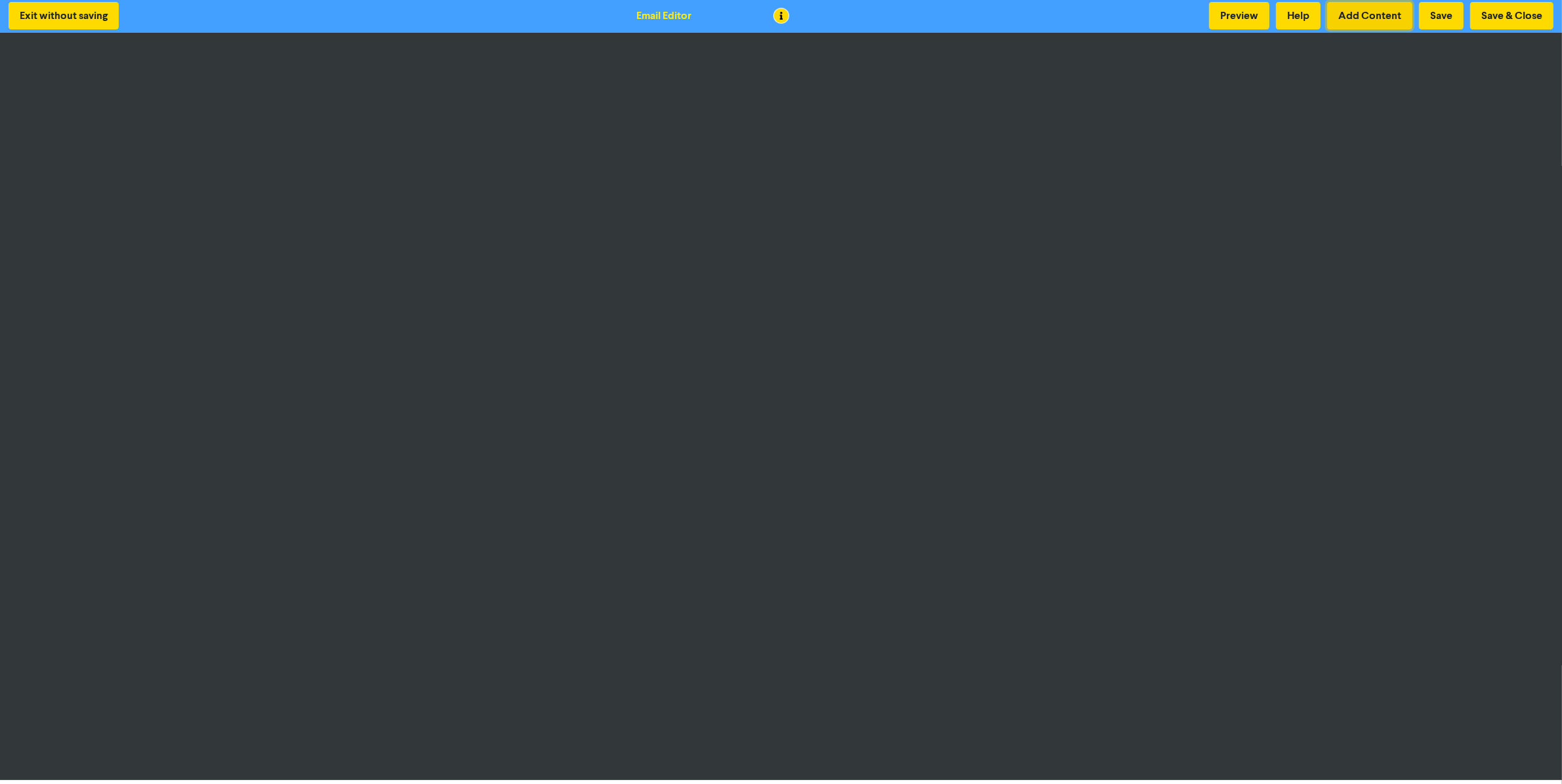
click at [1378, 14] on button "Add Content" at bounding box center [1370, 16] width 85 height 27
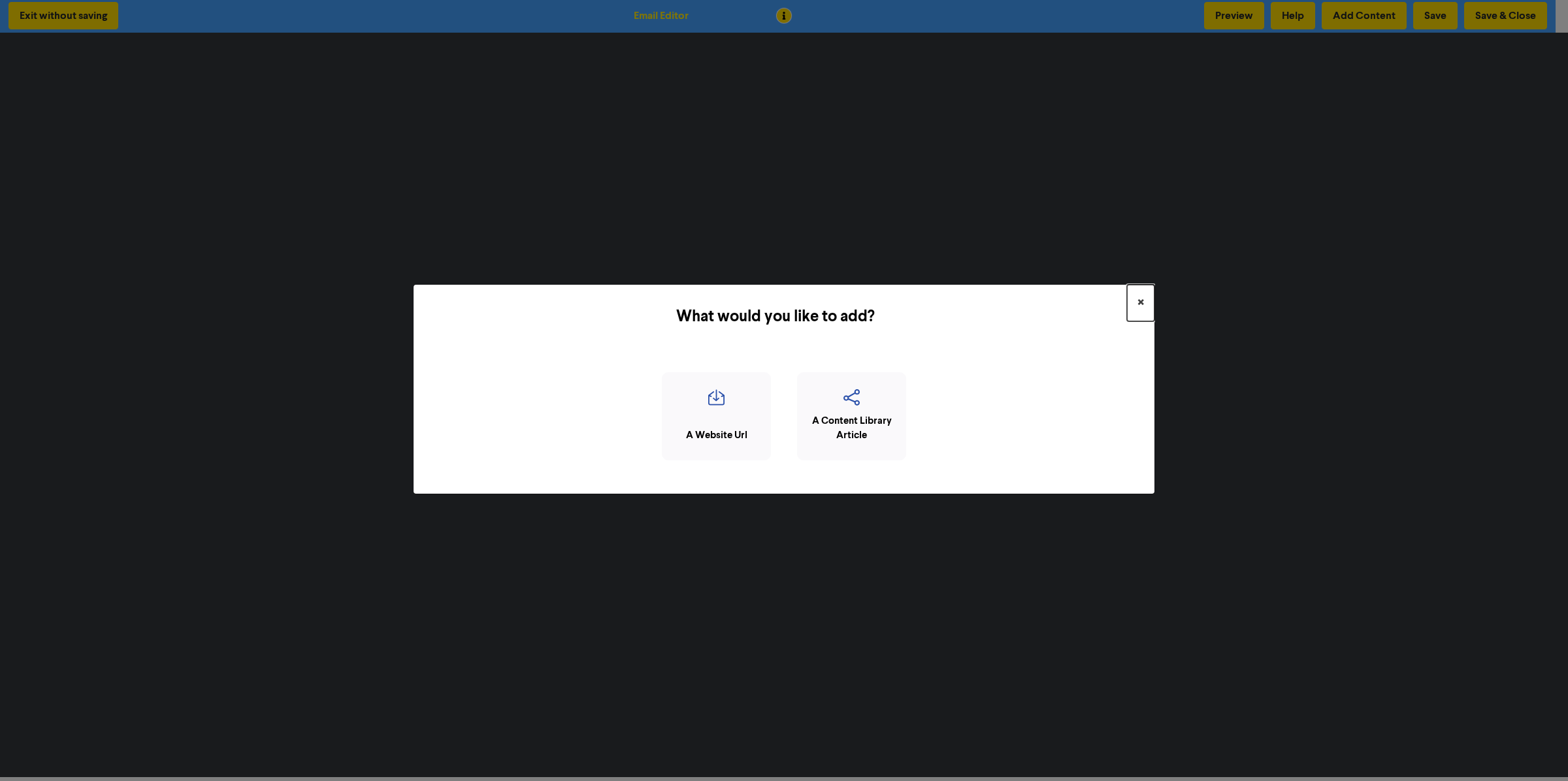
click at [1140, 302] on span "×" at bounding box center [1140, 303] width 7 height 19
